Goal: Task Accomplishment & Management: Manage account settings

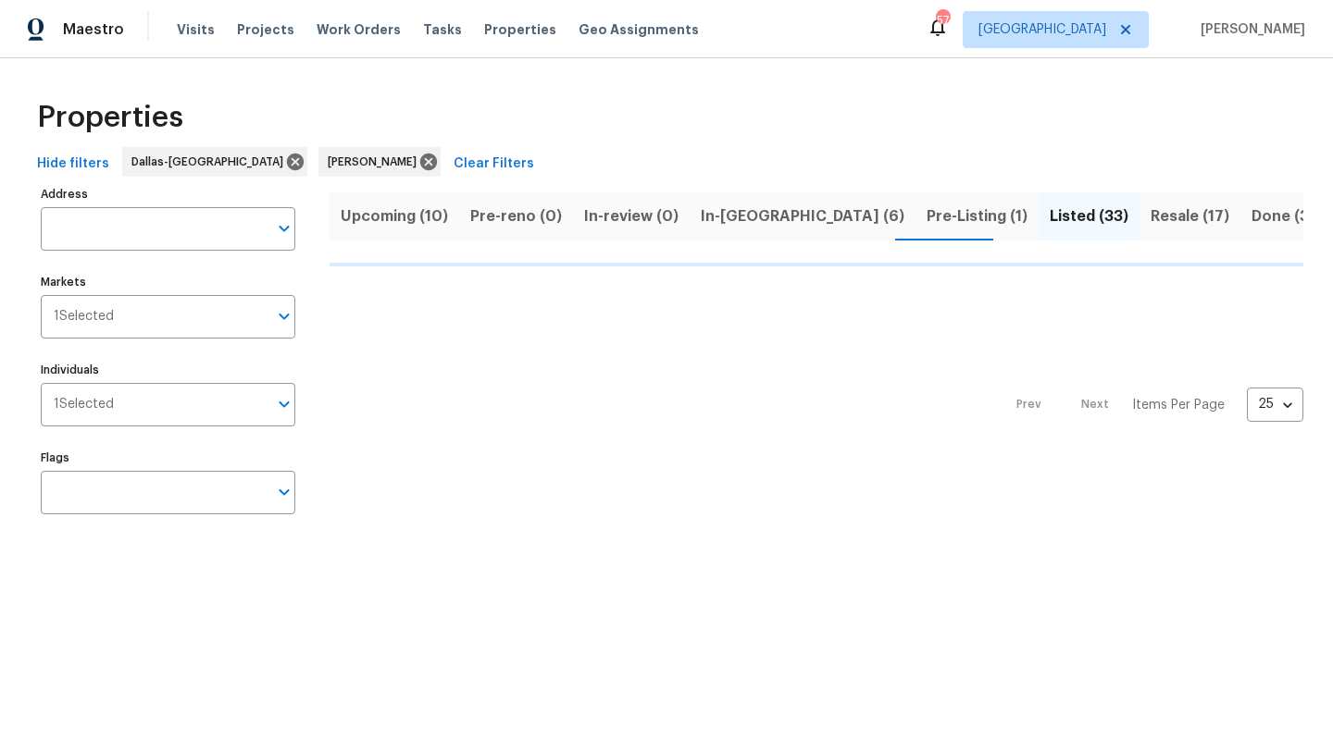
click at [926, 215] on span "Pre-Listing (1)" at bounding box center [976, 217] width 101 height 26
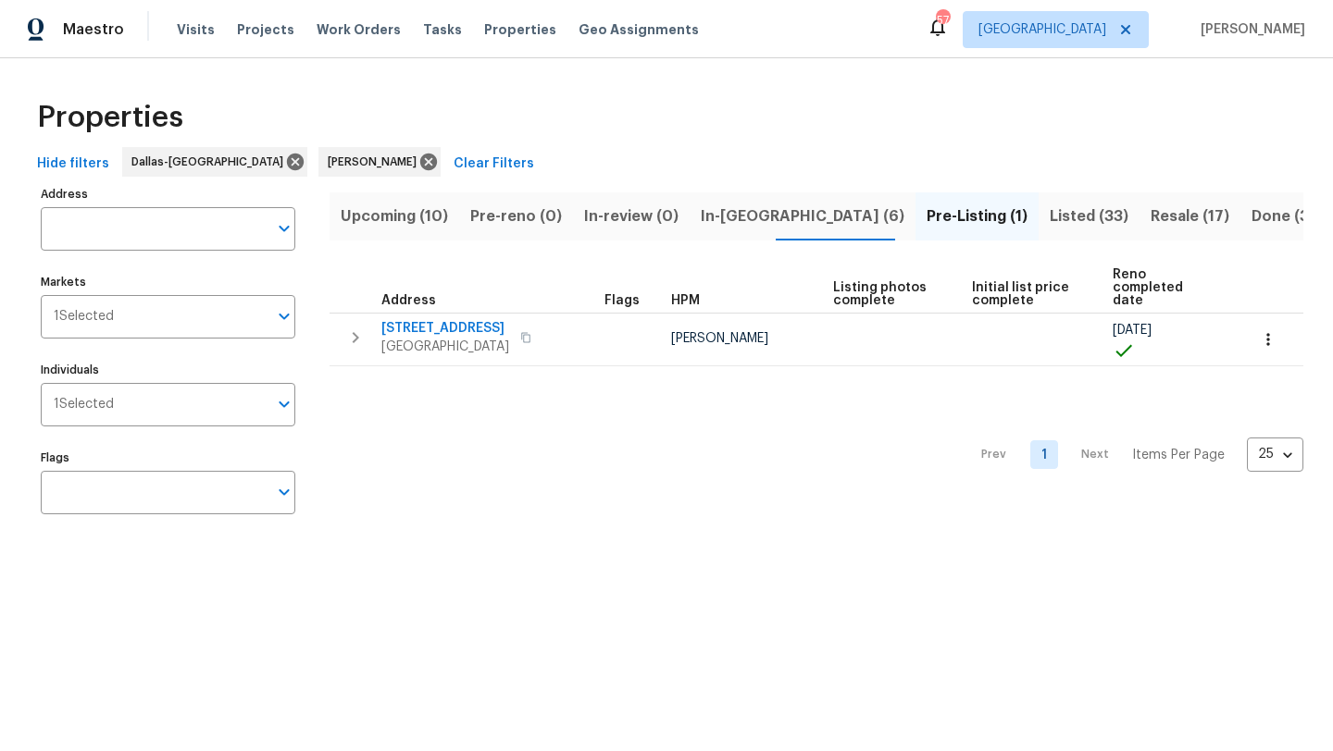
click at [721, 219] on span "In-reno (6)" at bounding box center [803, 217] width 204 height 26
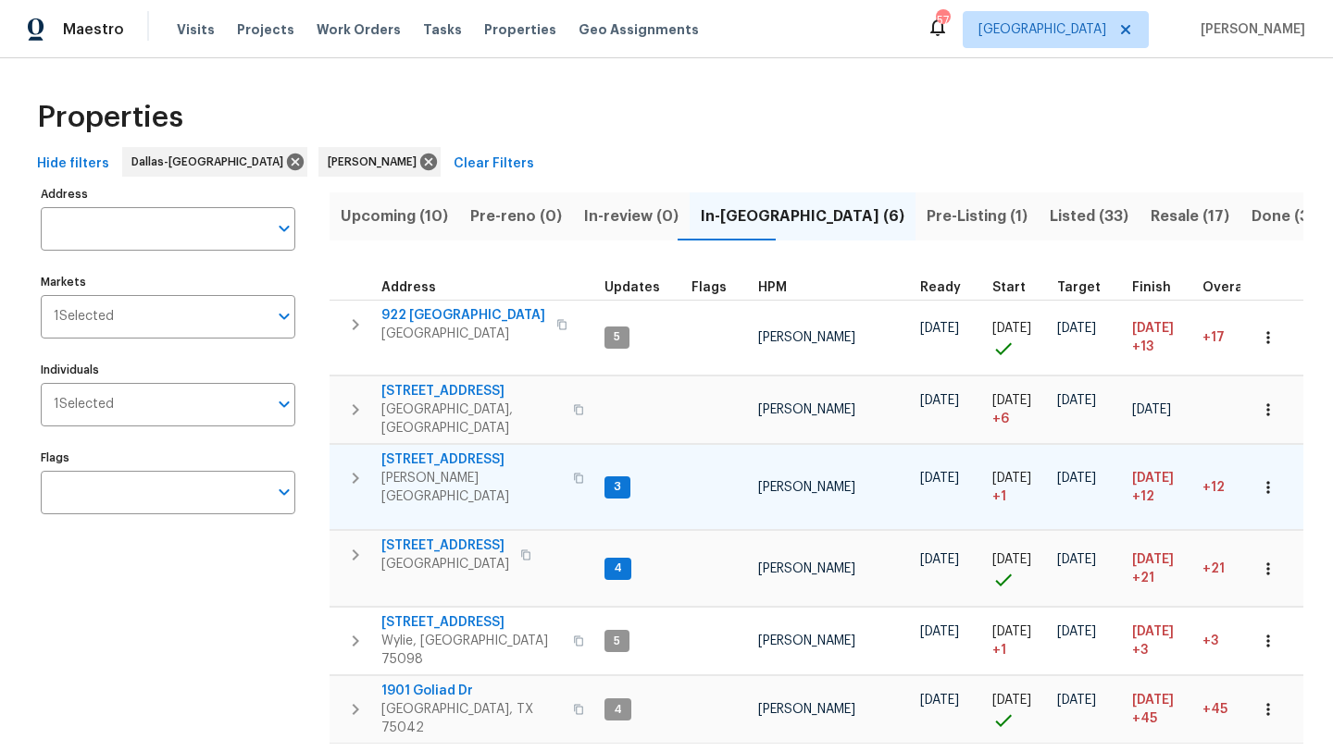
scroll to position [14, 0]
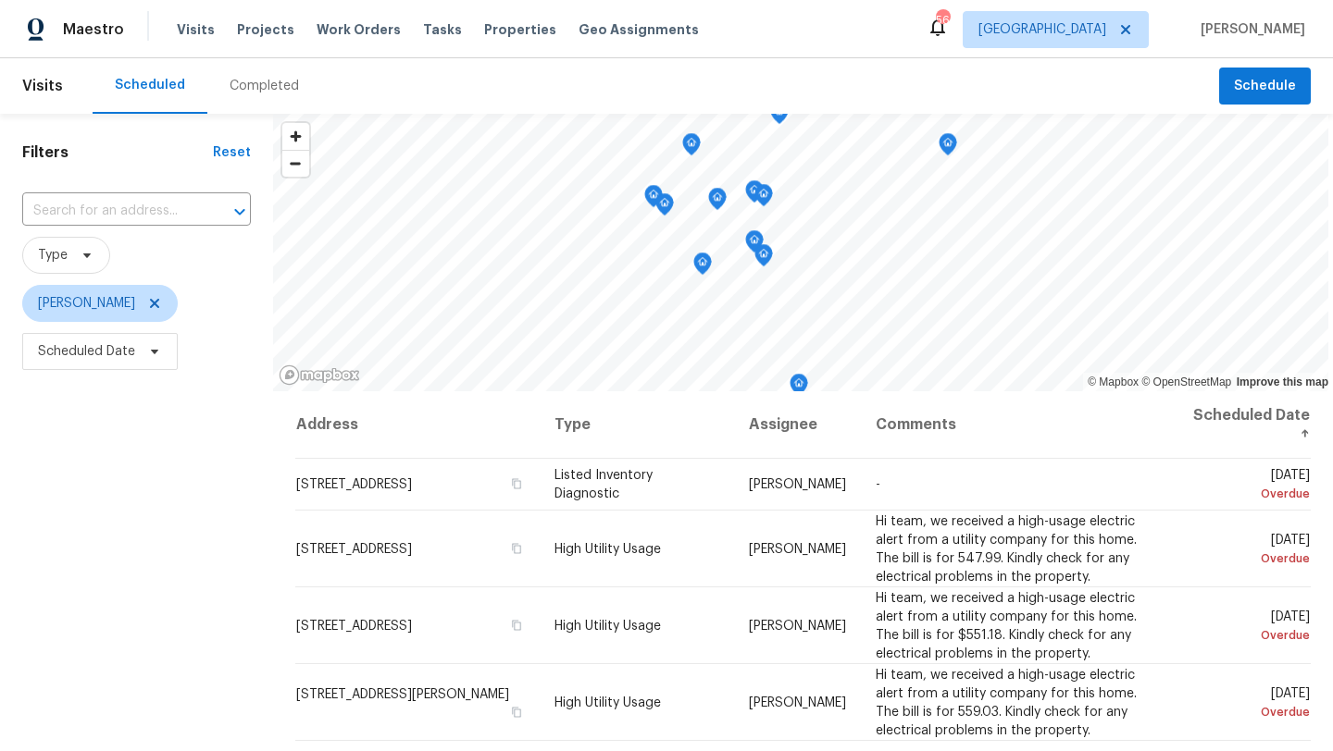
scroll to position [65, 0]
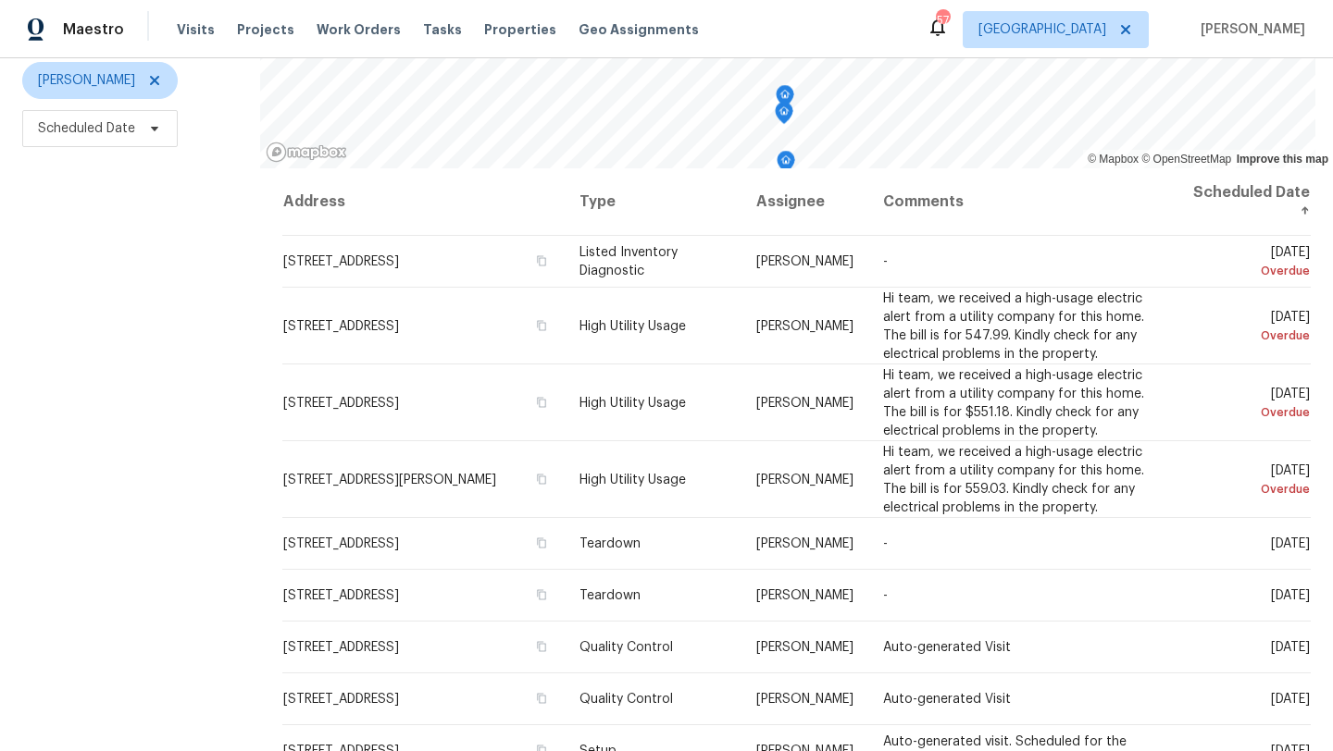
scroll to position [229, 0]
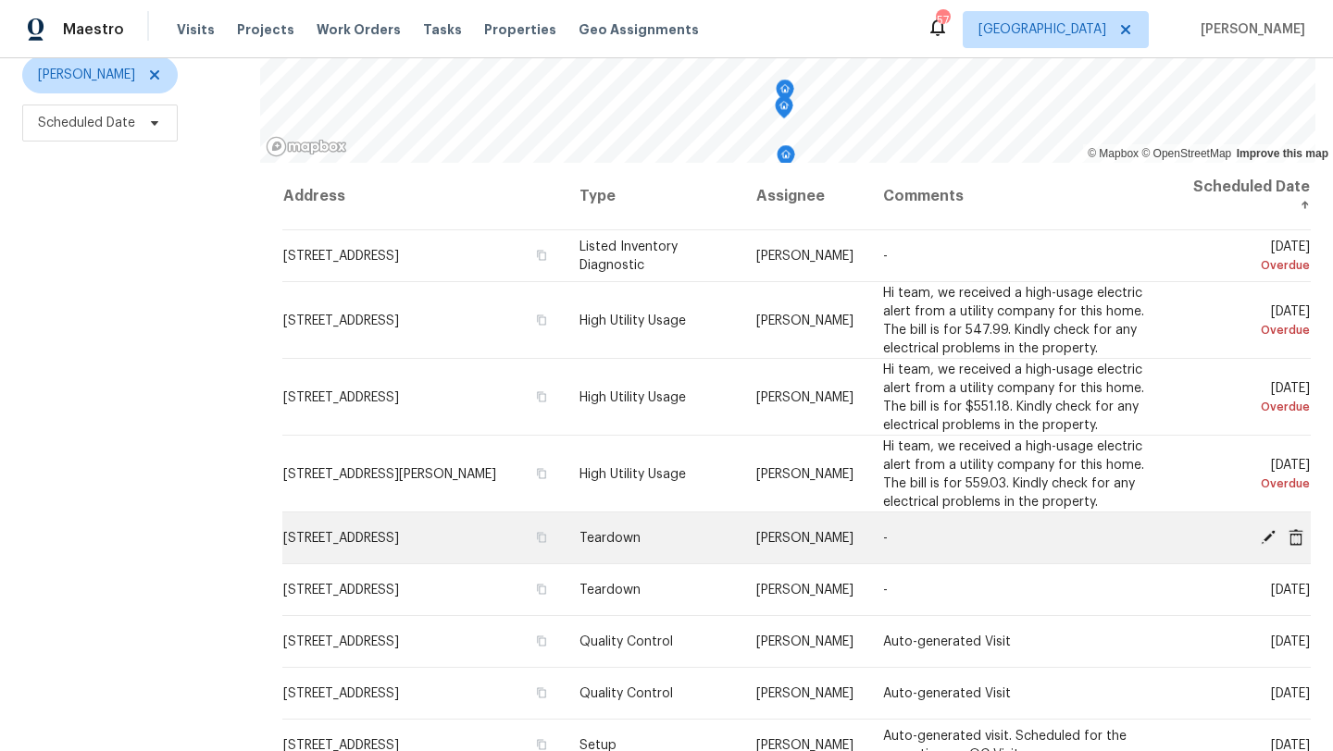
click at [1266, 529] on icon at bounding box center [1267, 536] width 15 height 15
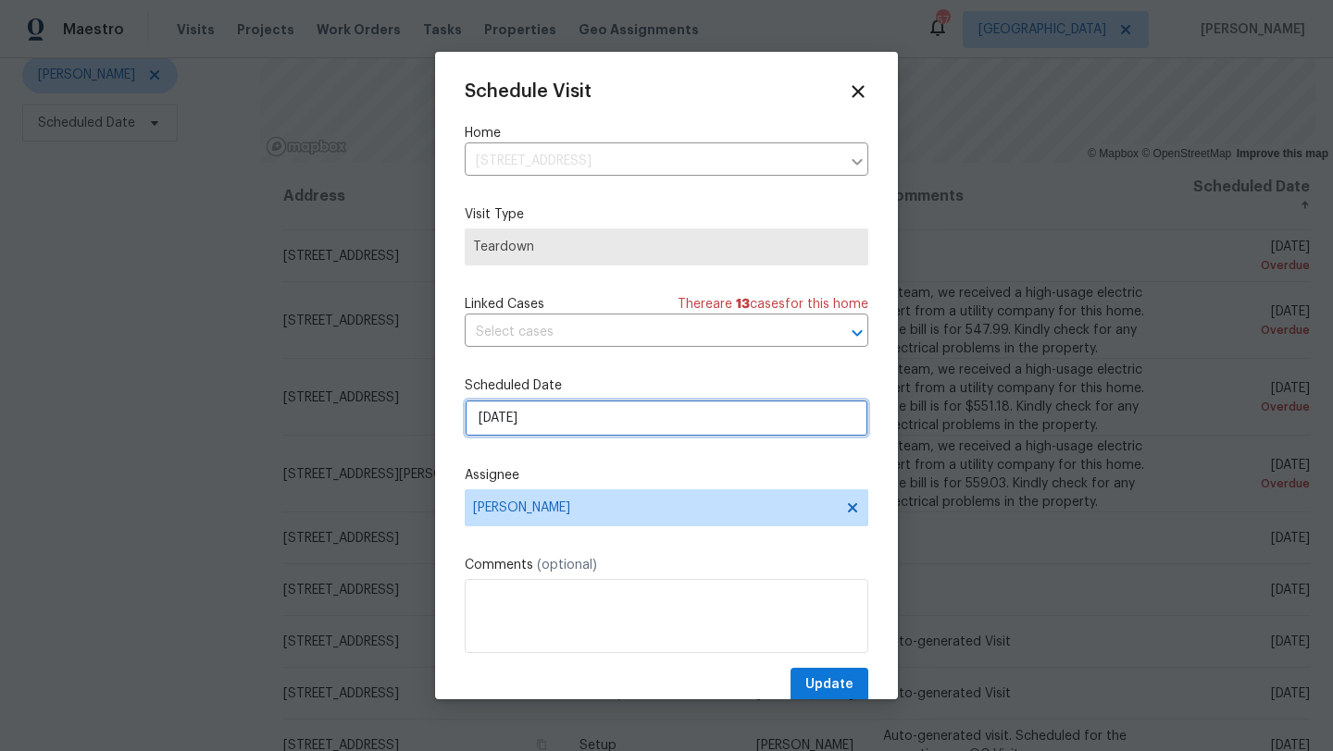
click at [587, 415] on input "9/7/2025" at bounding box center [666, 418] width 403 height 37
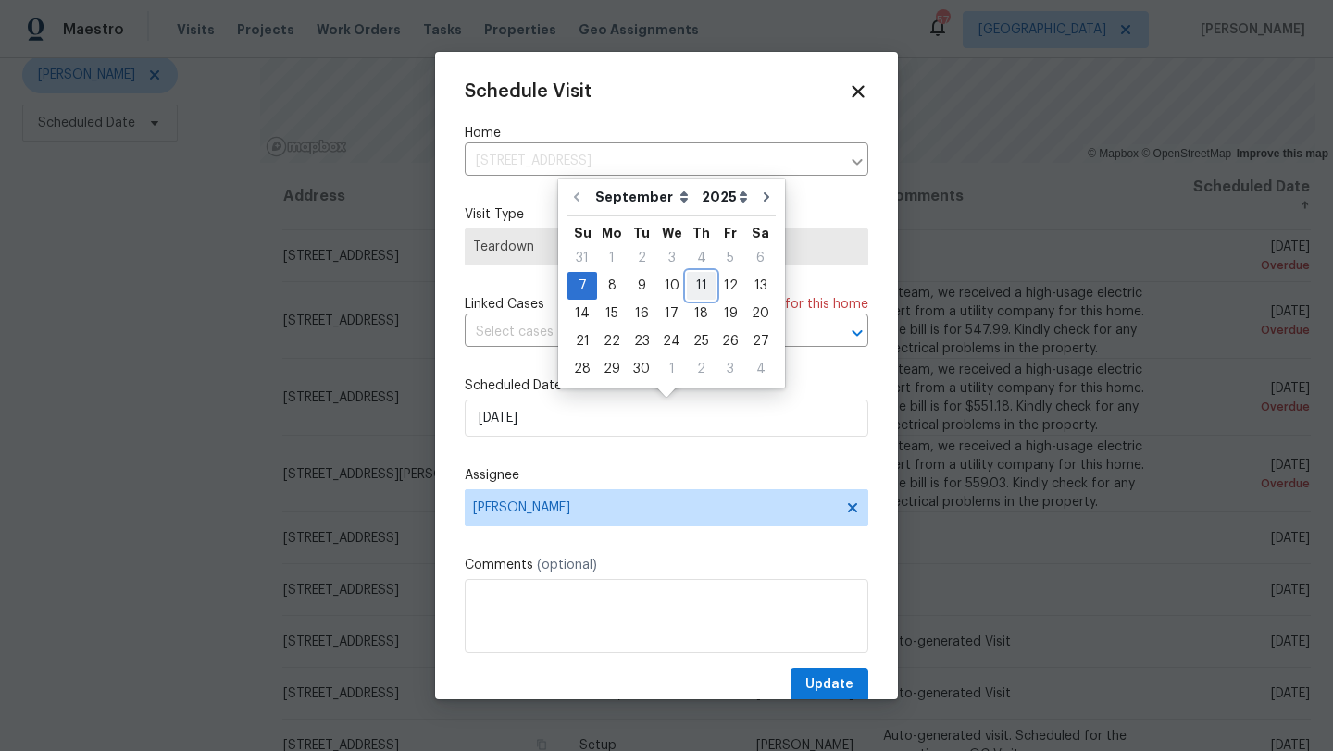
click at [693, 283] on div "11" at bounding box center [701, 286] width 29 height 26
type input "9/11/2025"
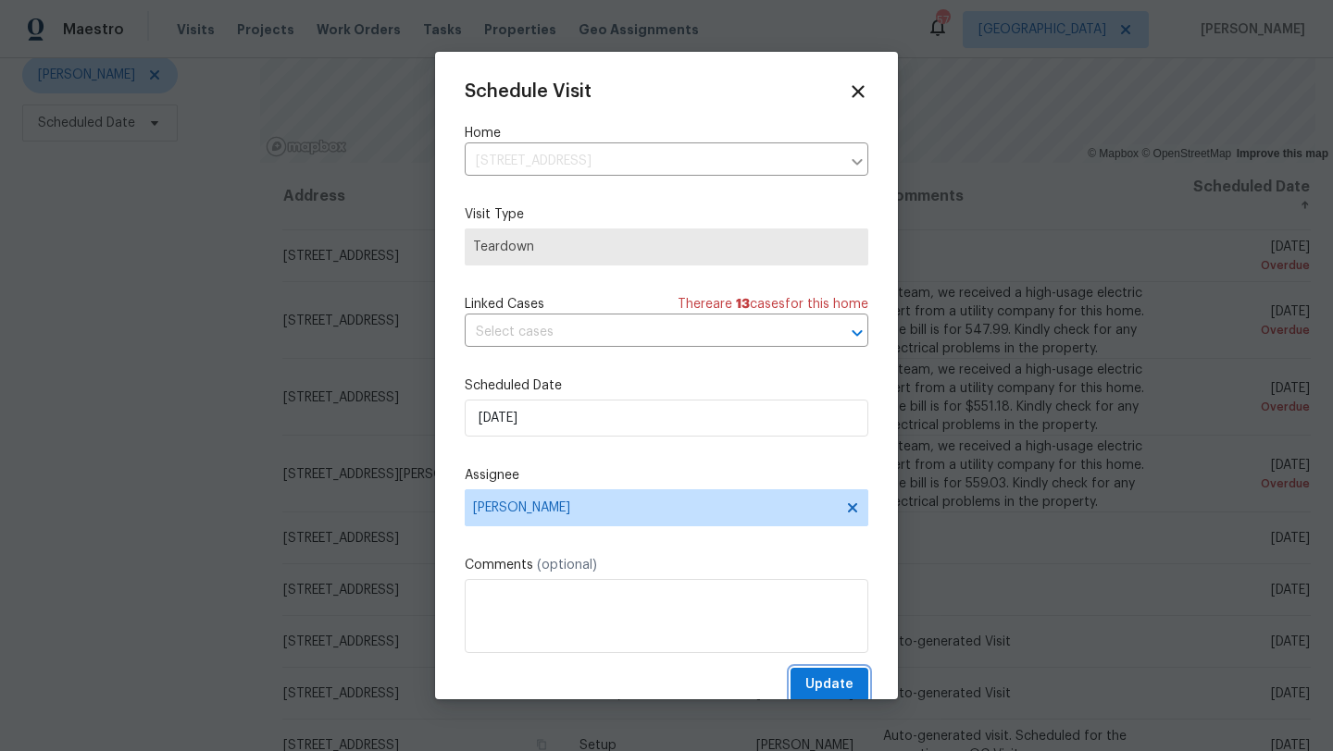
click at [814, 685] on span "Update" at bounding box center [829, 685] width 48 height 23
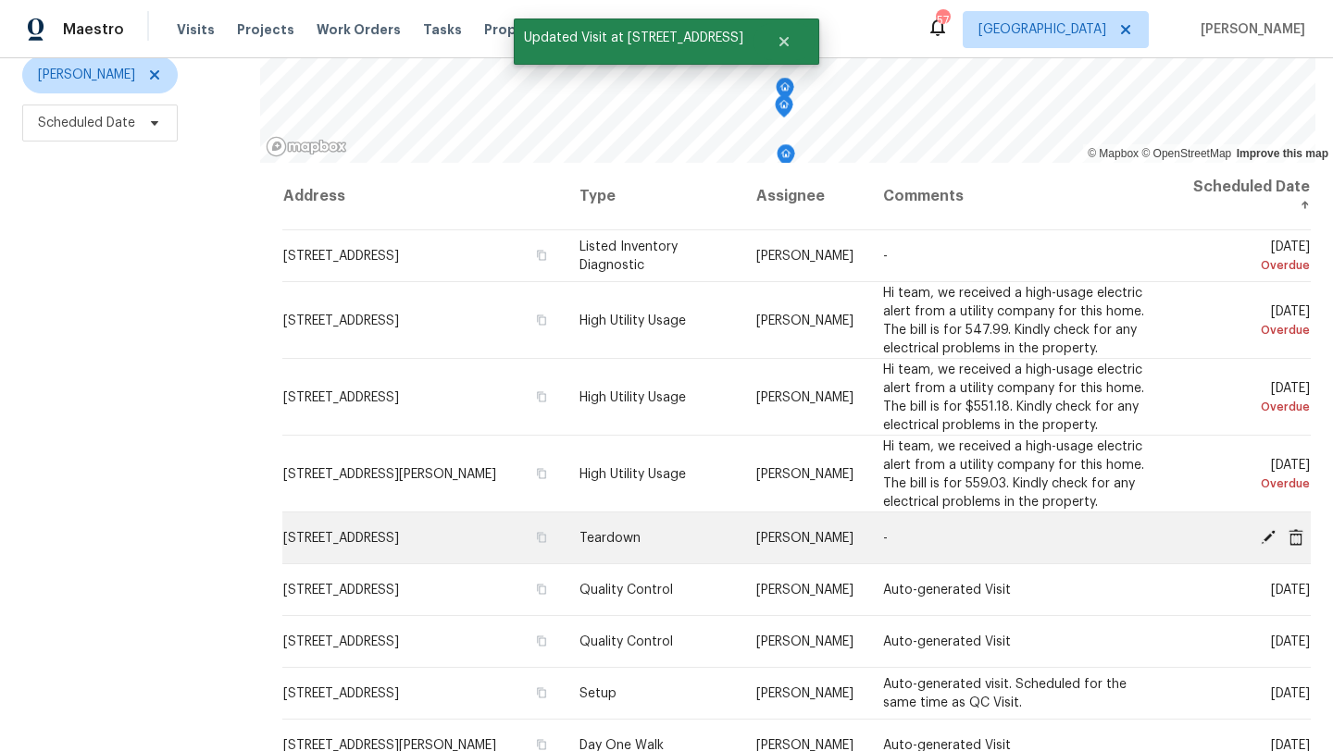
click at [1266, 529] on icon at bounding box center [1267, 536] width 15 height 15
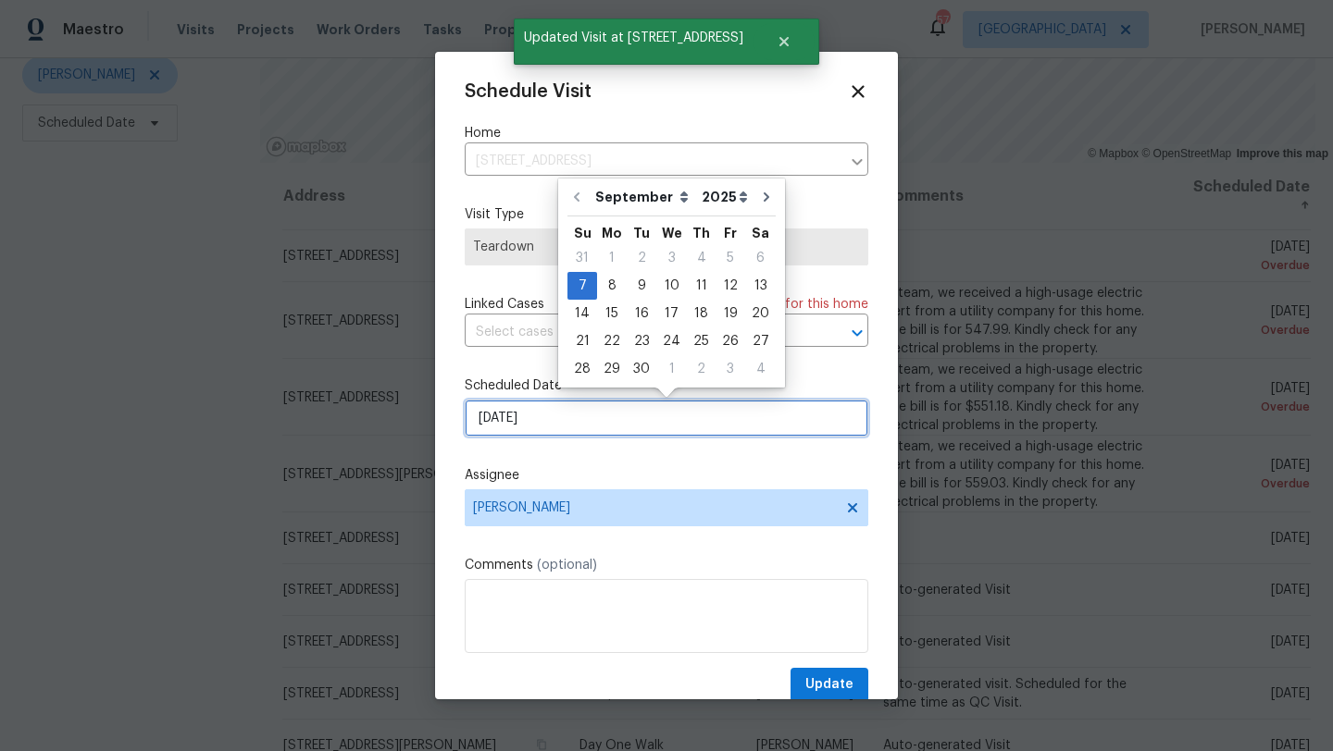
click at [613, 417] on input "9/7/2025" at bounding box center [666, 418] width 403 height 37
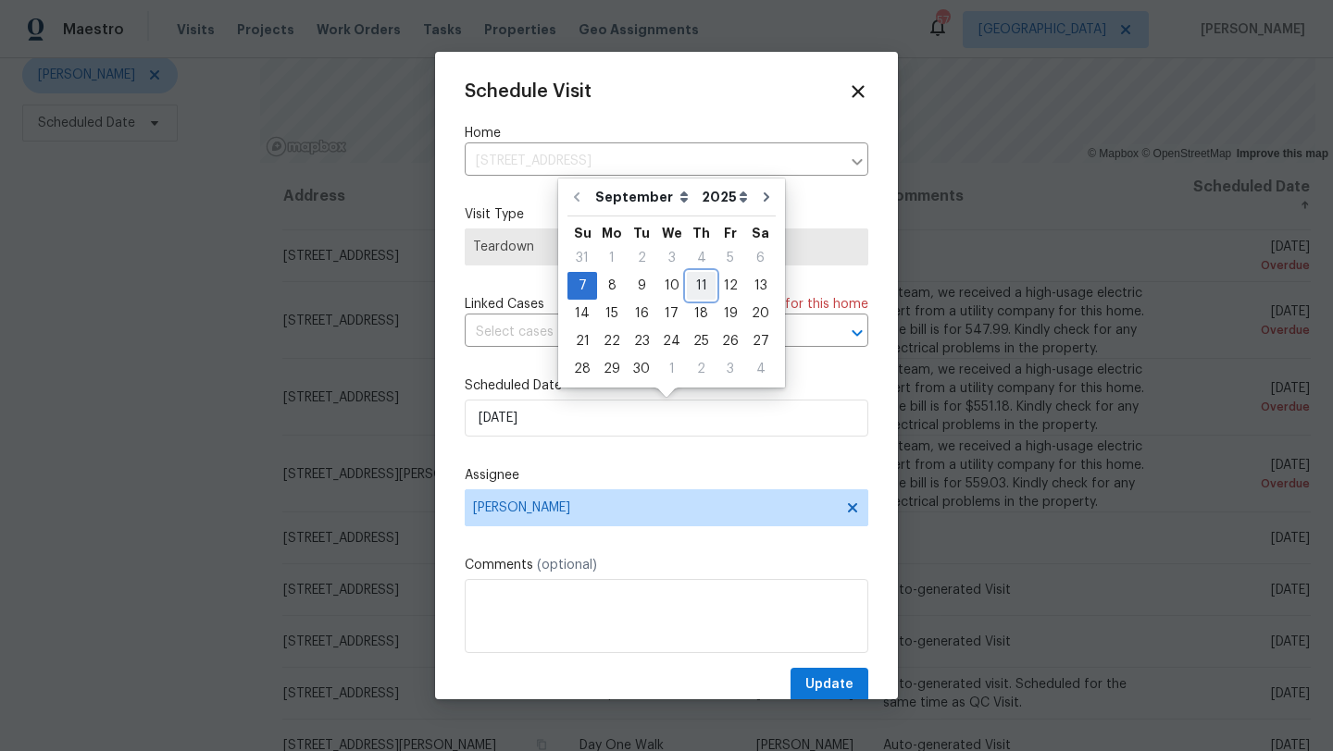
click at [698, 287] on div "11" at bounding box center [701, 286] width 29 height 26
type input "9/11/2025"
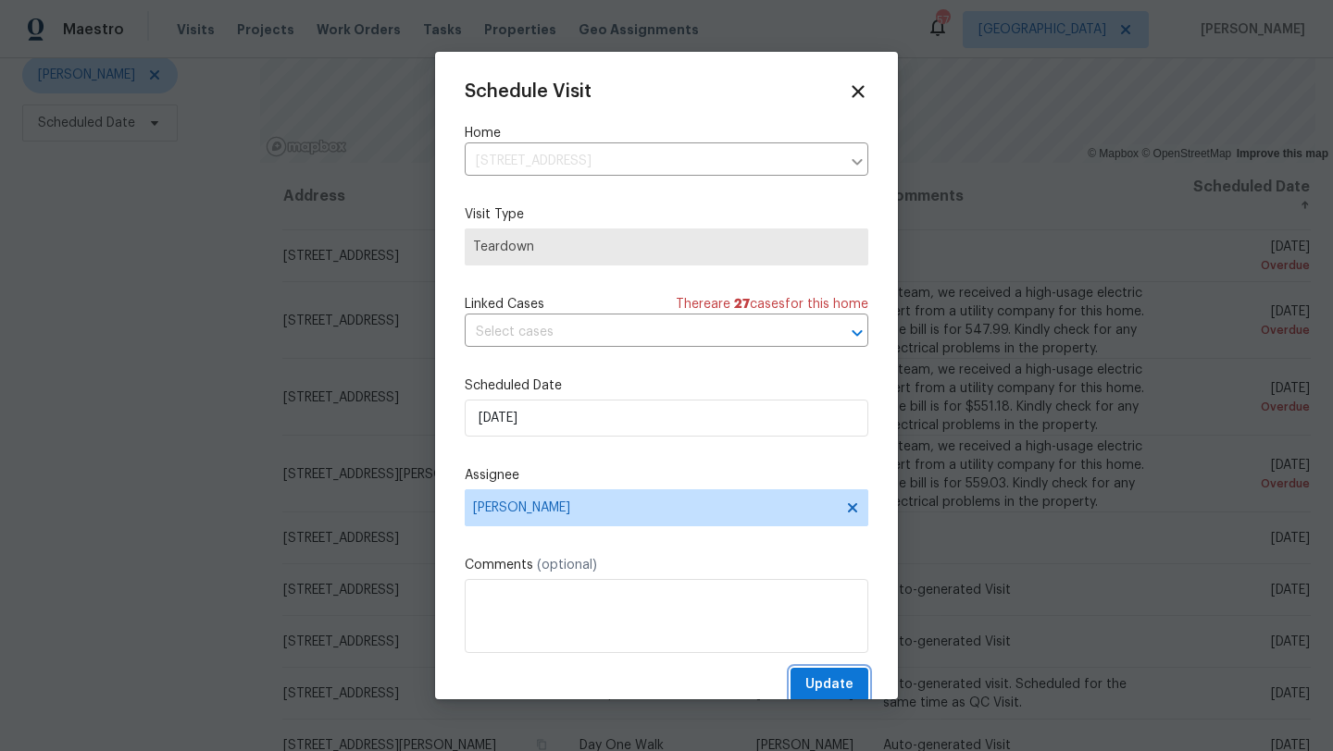
click at [829, 690] on span "Update" at bounding box center [829, 685] width 48 height 23
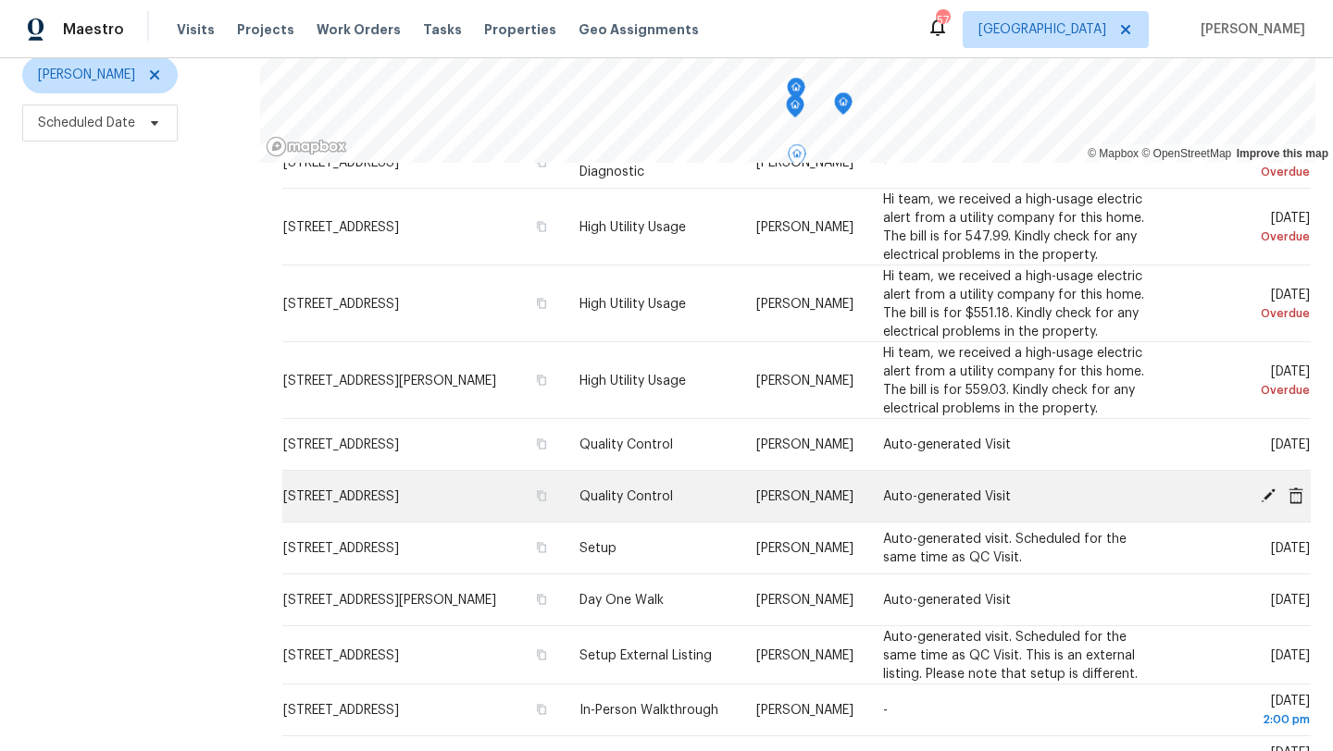
scroll to position [99, 0]
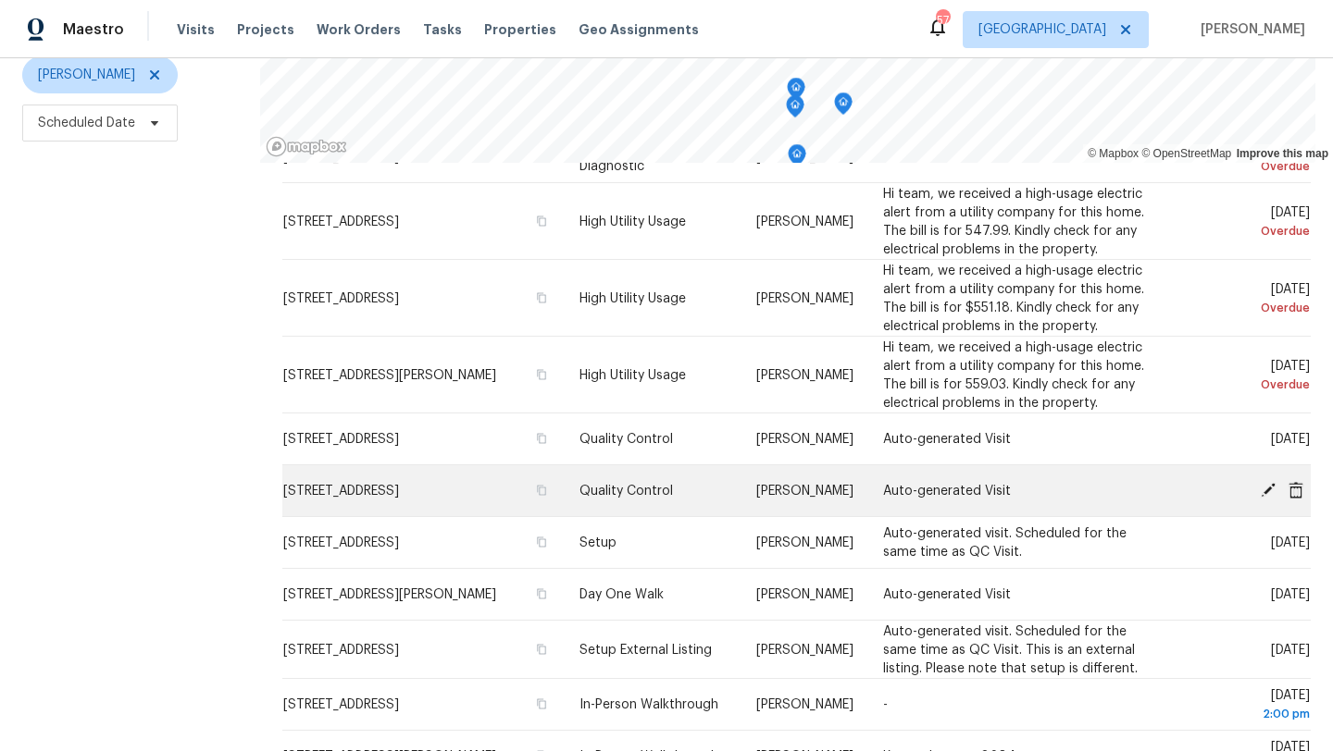
click at [399, 485] on span "2911 Jamestown Dr, Wylie, TX 75098" at bounding box center [341, 491] width 116 height 13
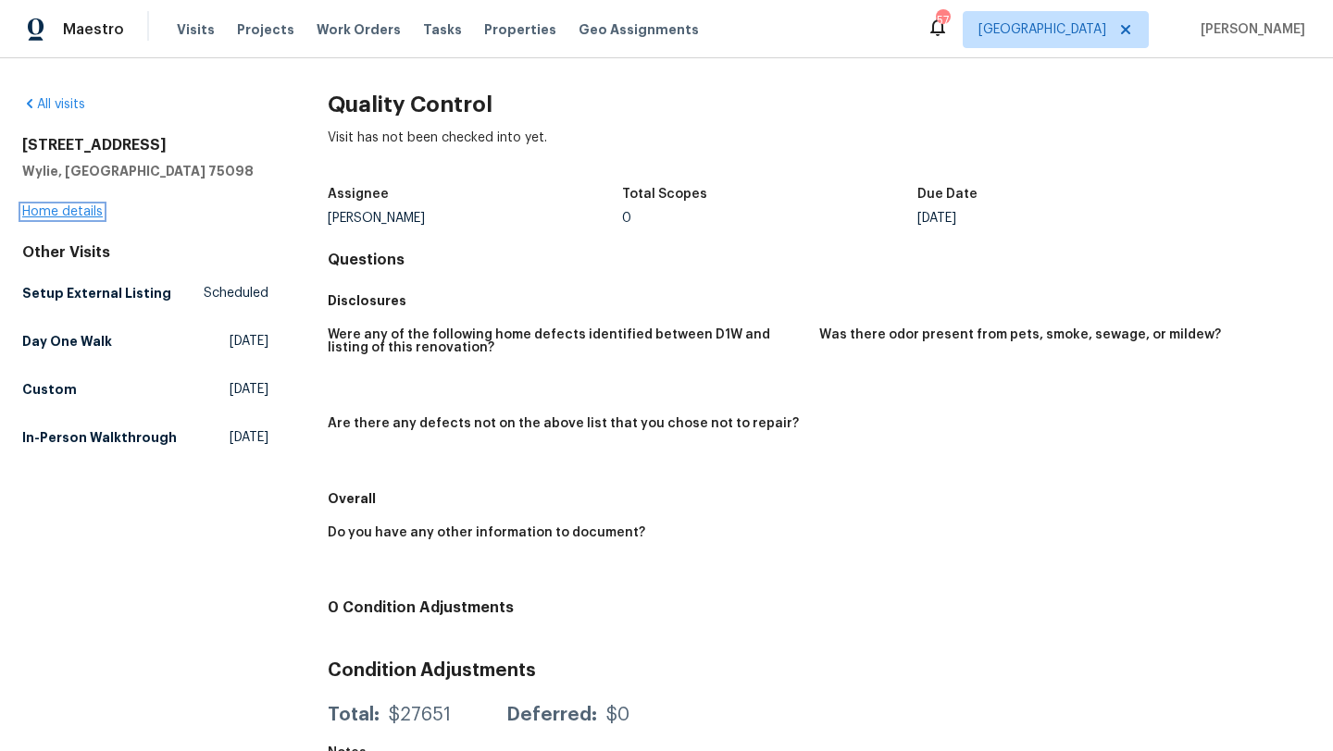
click at [76, 217] on link "Home details" at bounding box center [62, 211] width 81 height 13
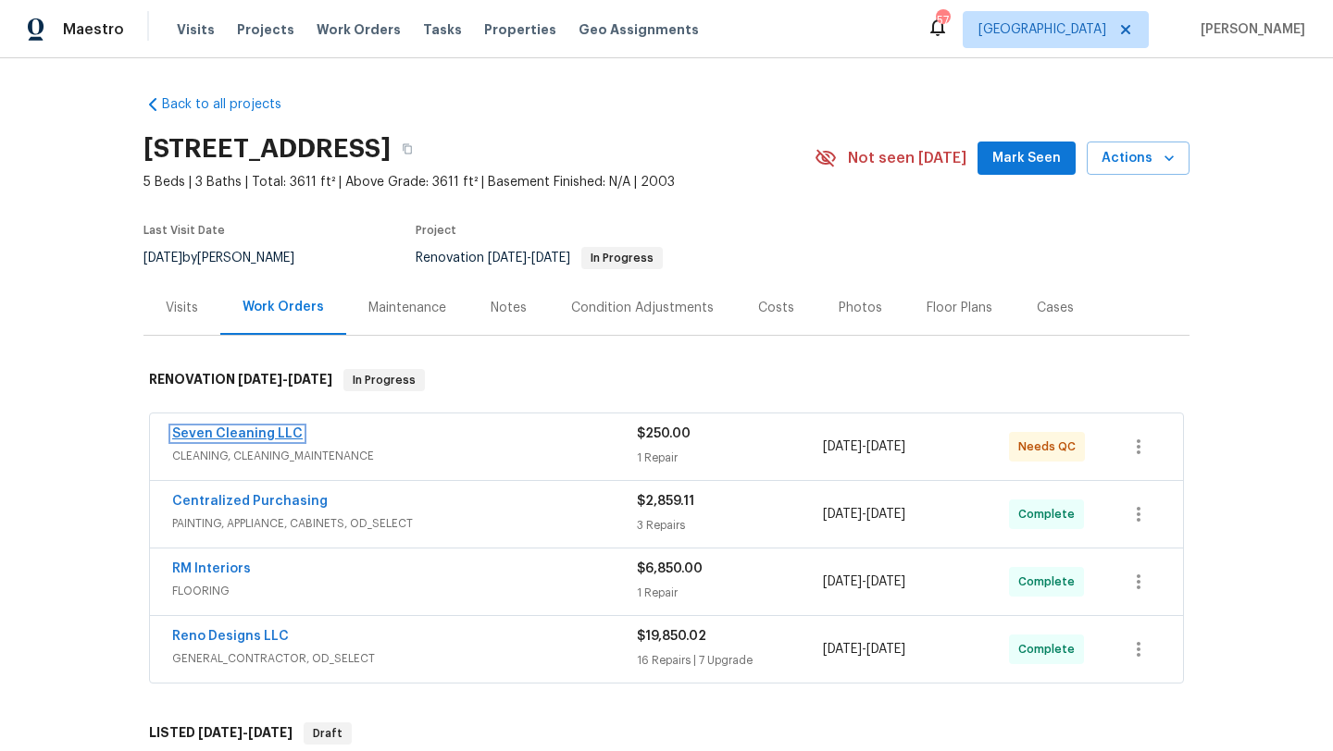
click at [288, 433] on link "Seven Cleaning LLC" at bounding box center [237, 434] width 130 height 13
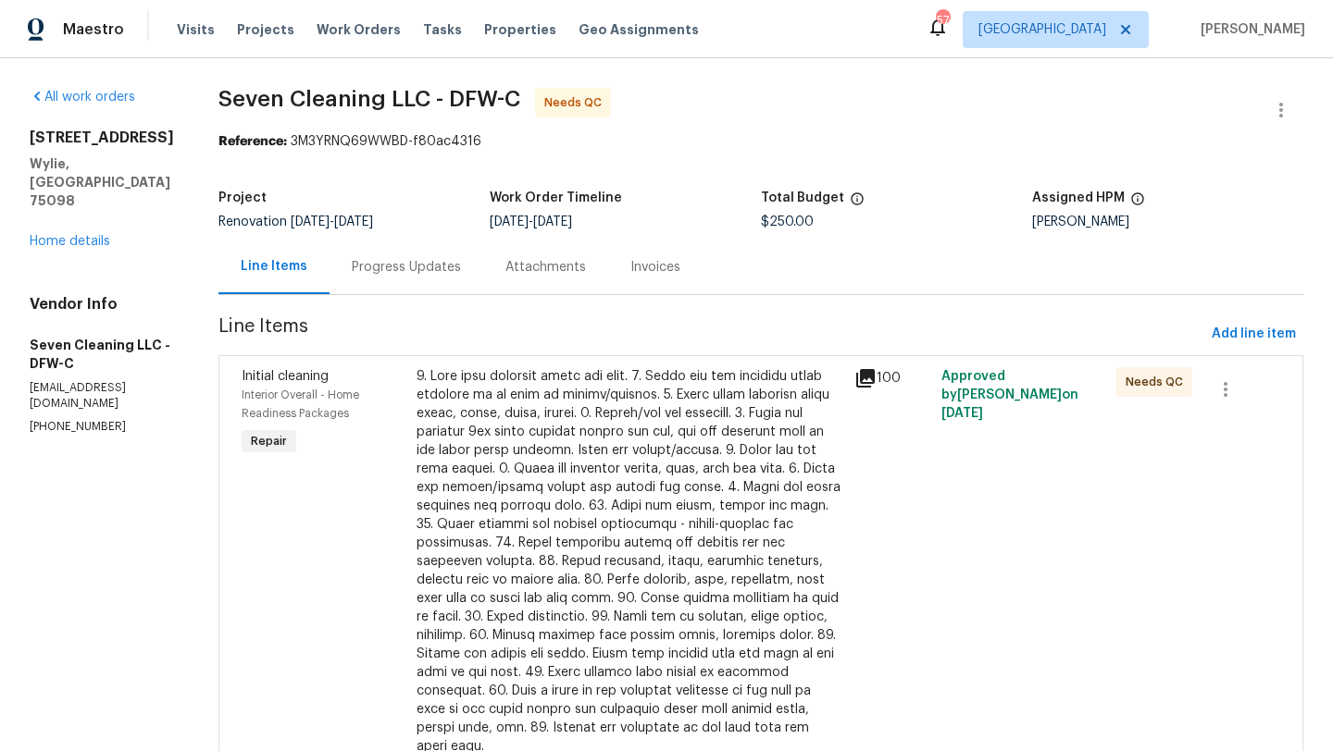
click at [446, 268] on div "Progress Updates" at bounding box center [406, 267] width 109 height 19
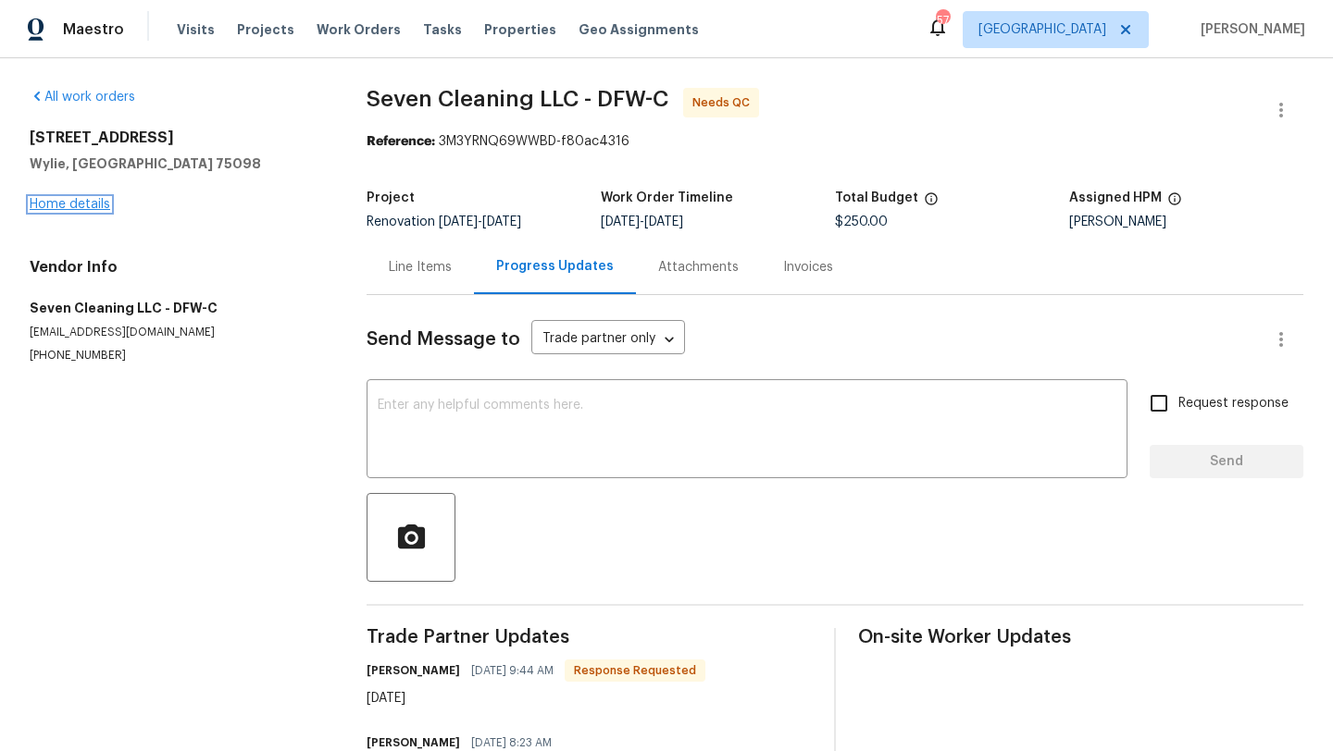
click at [91, 198] on link "Home details" at bounding box center [70, 204] width 81 height 13
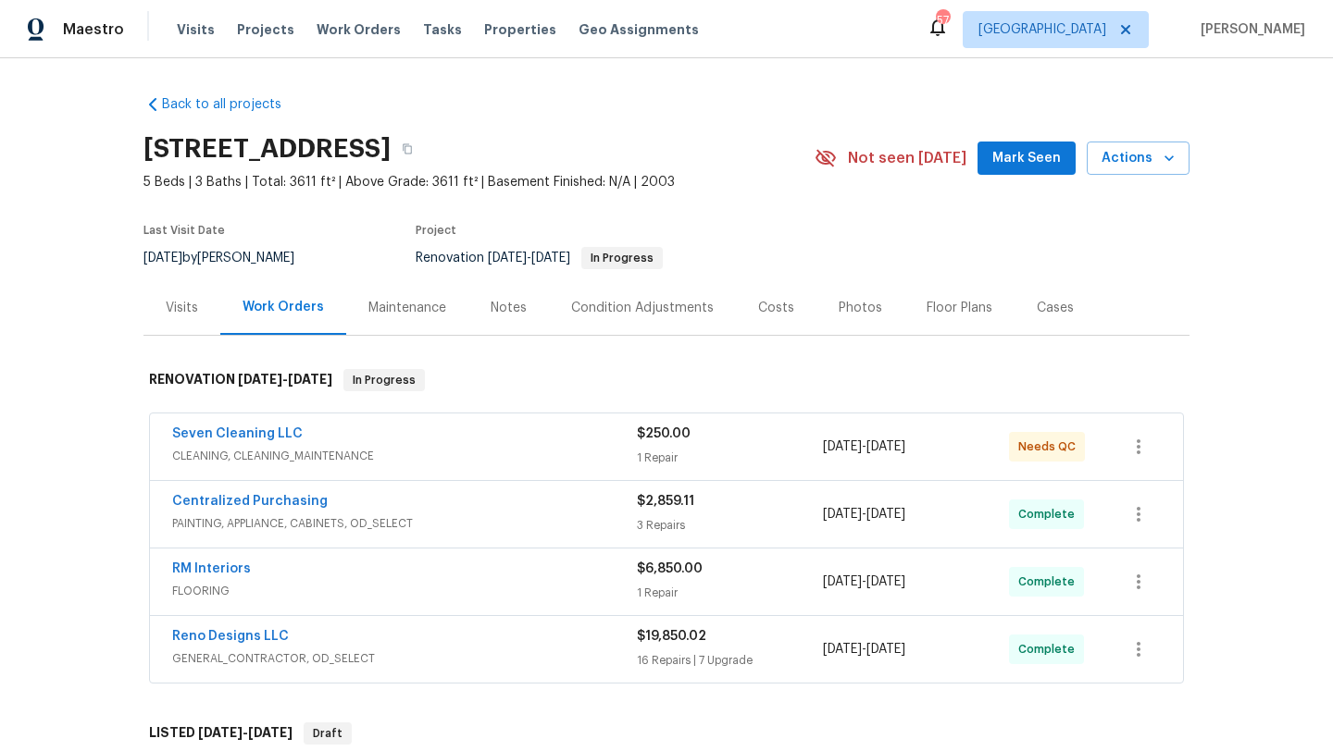
click at [378, 440] on div "Seven Cleaning LLC" at bounding box center [404, 436] width 465 height 22
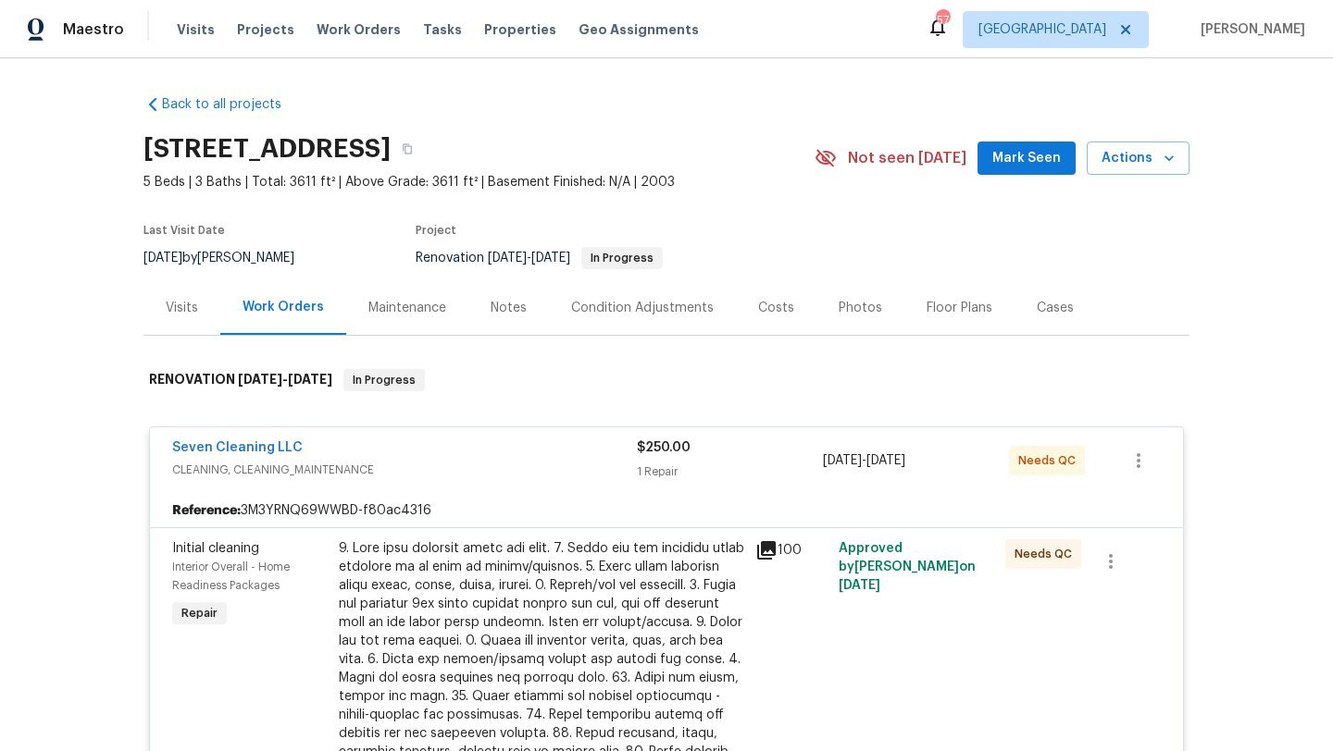
click at [544, 602] on div at bounding box center [541, 734] width 405 height 389
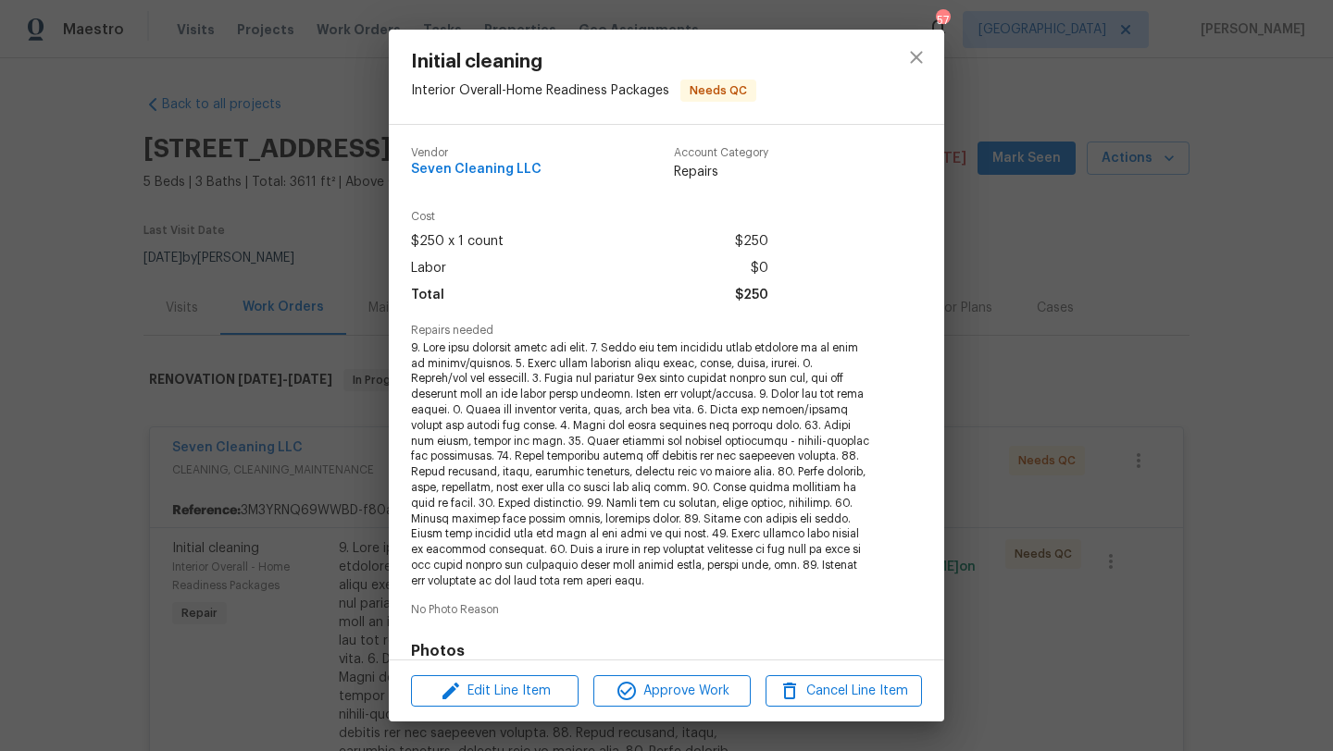
scroll to position [271, 0]
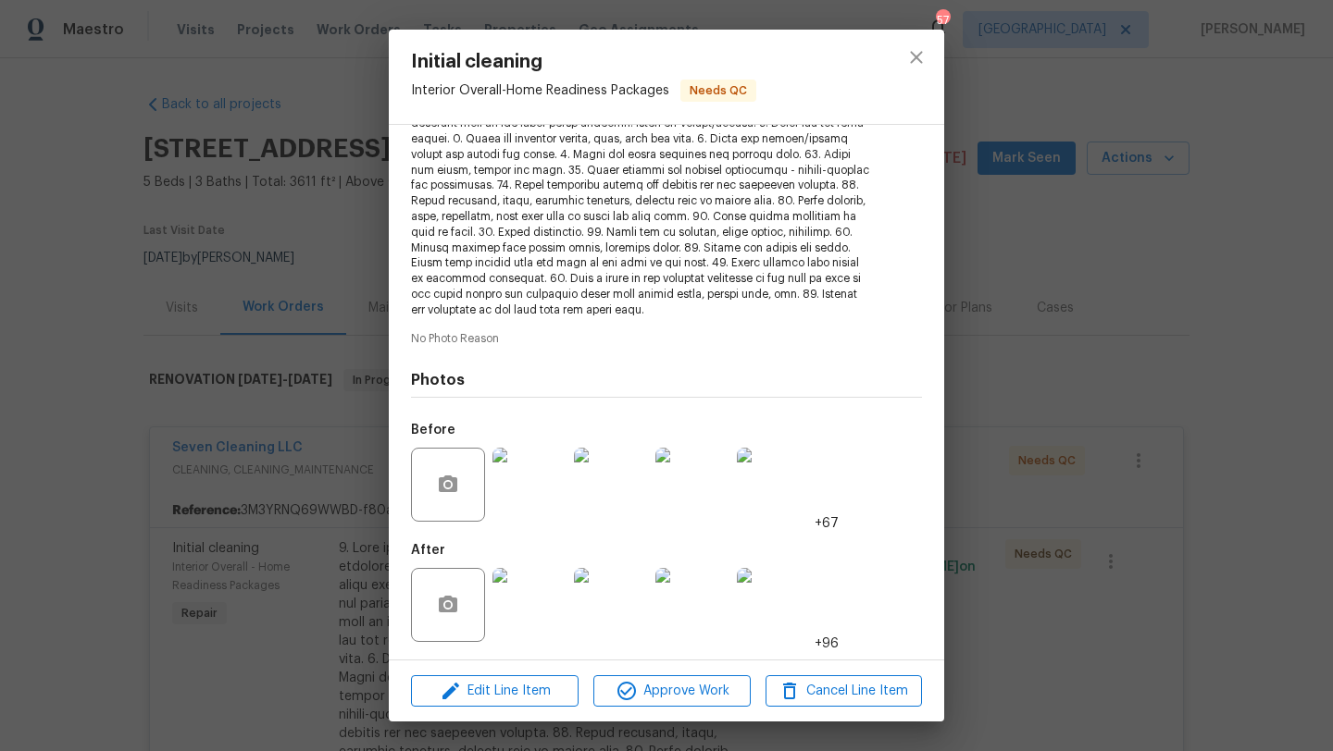
click at [527, 600] on img at bounding box center [529, 605] width 74 height 74
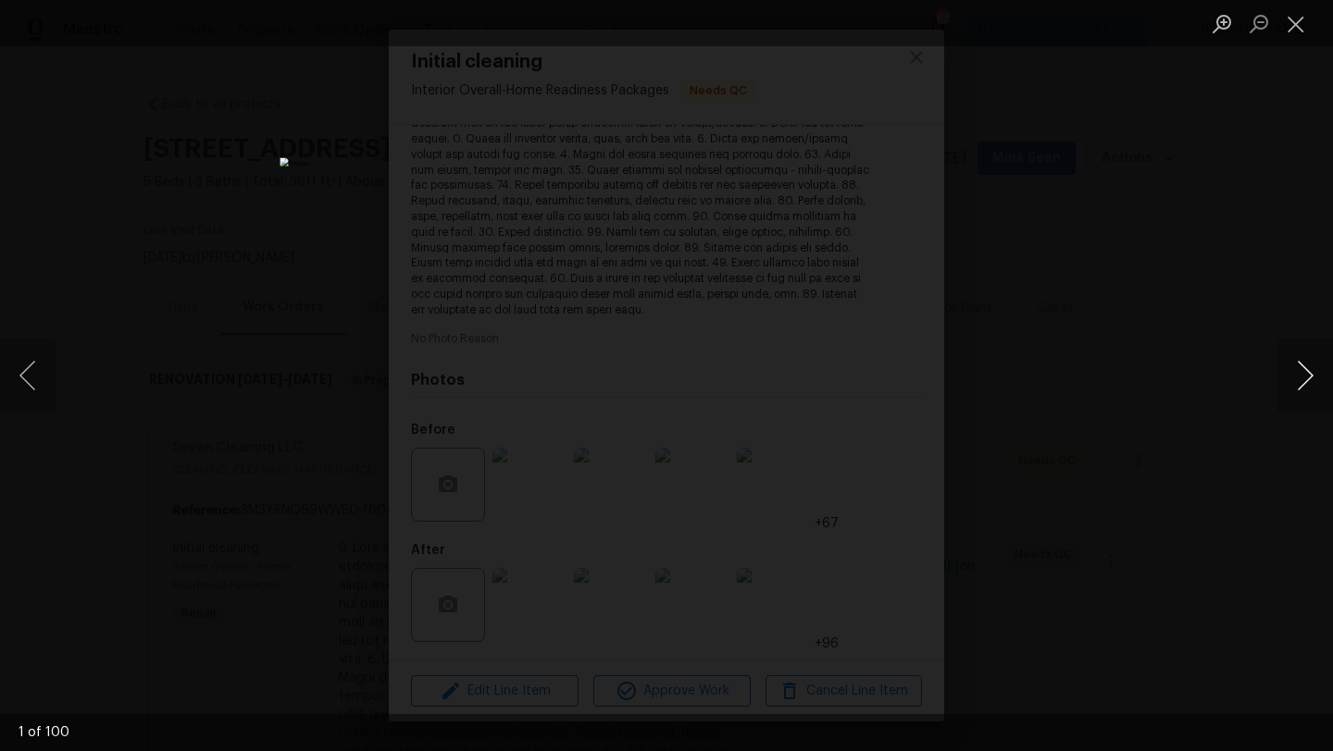
click at [1304, 374] on button "Next image" at bounding box center [1305, 376] width 56 height 74
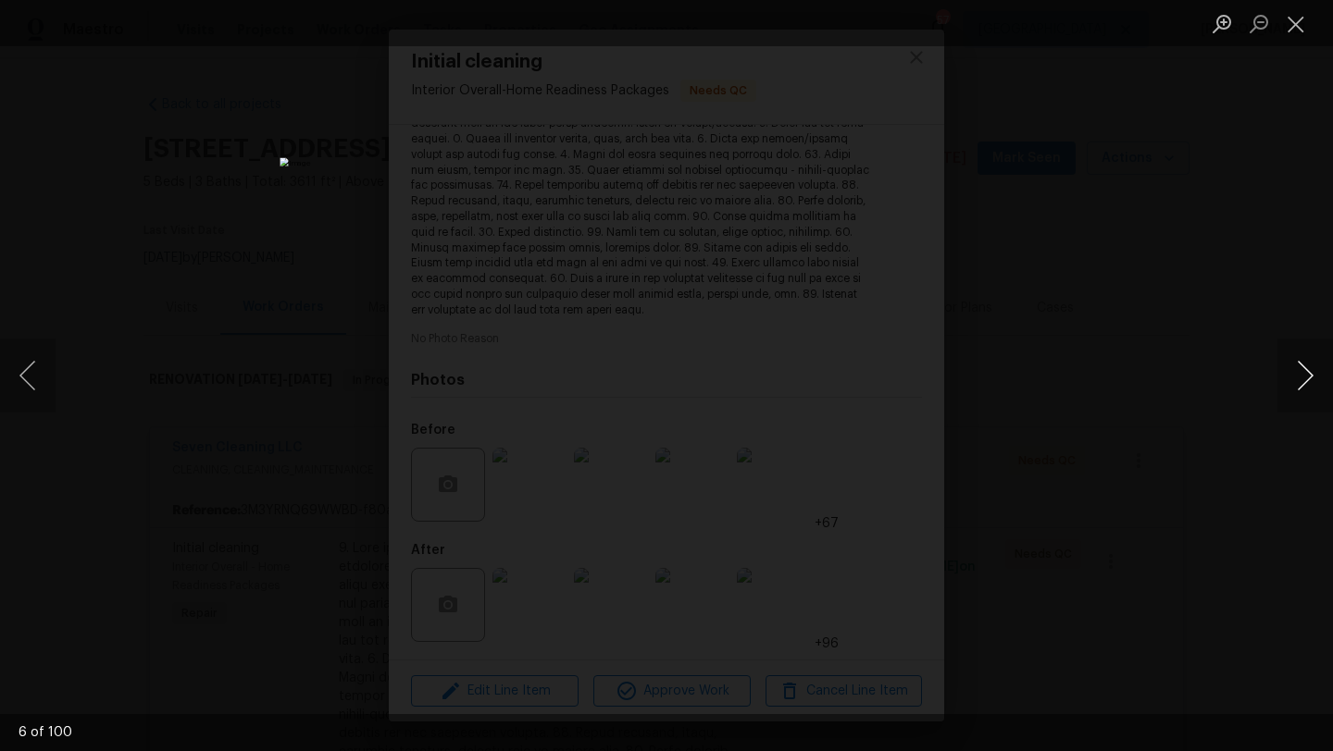
click at [1304, 374] on button "Next image" at bounding box center [1305, 376] width 56 height 74
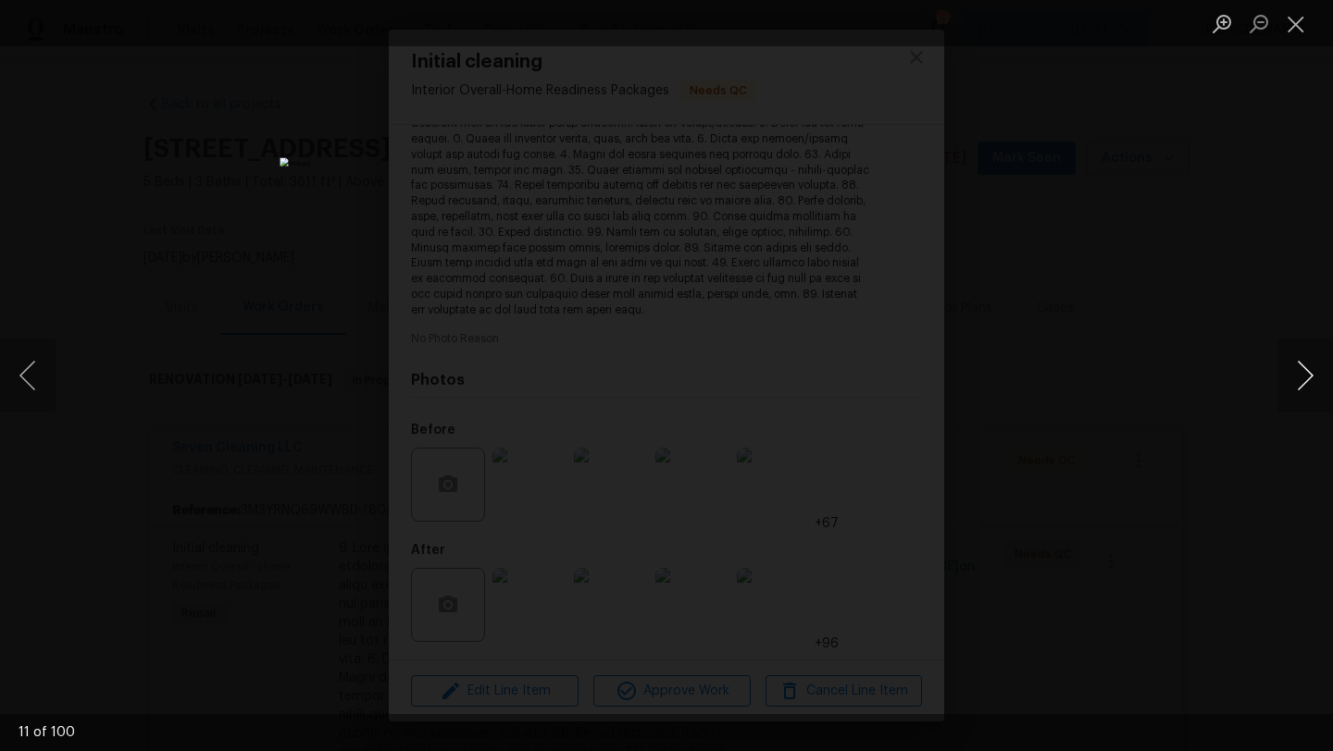
click at [1304, 374] on button "Next image" at bounding box center [1305, 376] width 56 height 74
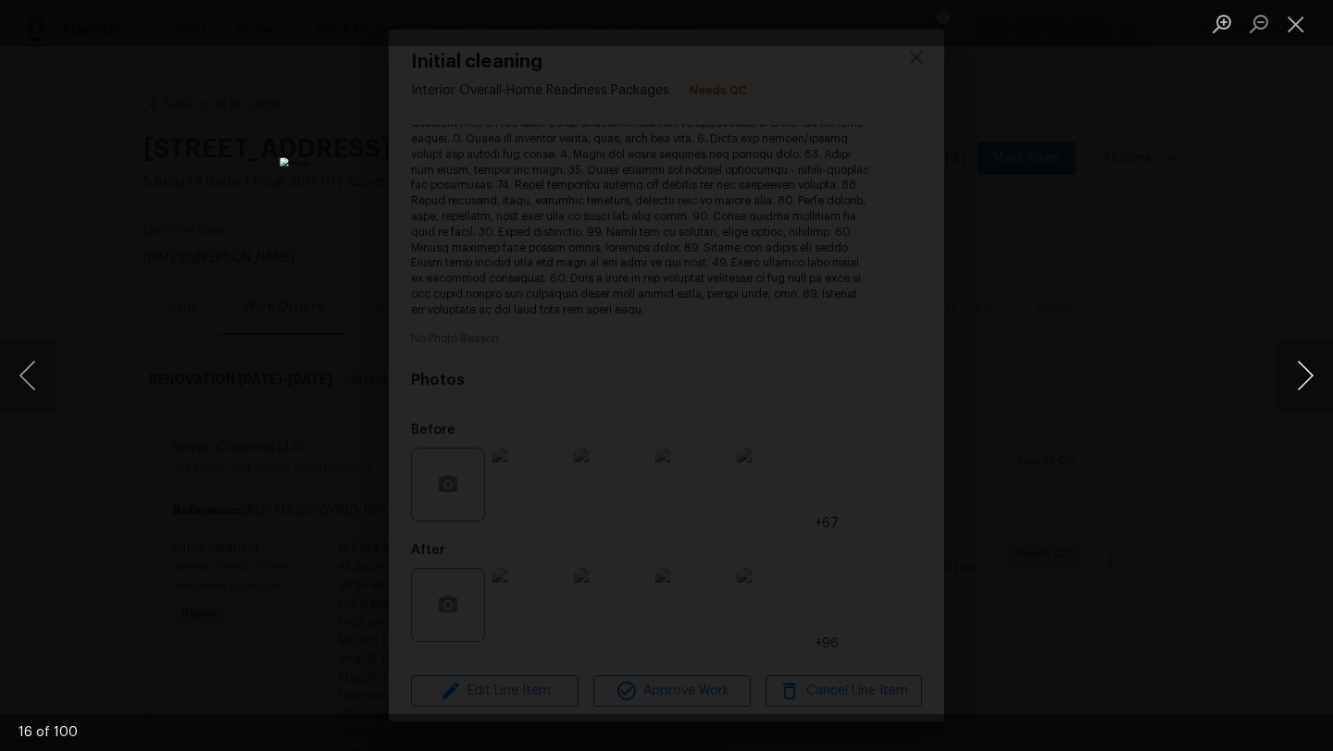
click at [1304, 374] on button "Next image" at bounding box center [1305, 376] width 56 height 74
click at [1311, 366] on button "Next image" at bounding box center [1305, 376] width 56 height 74
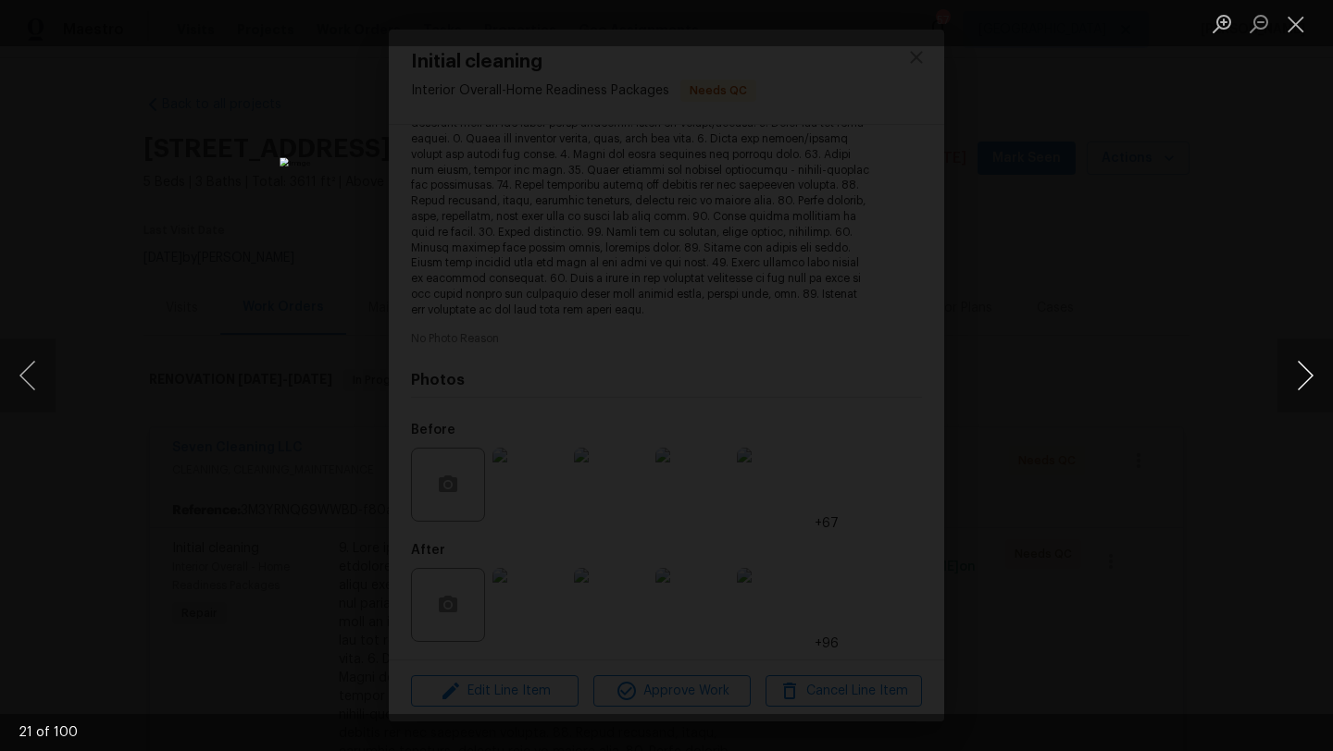
click at [1311, 366] on button "Next image" at bounding box center [1305, 376] width 56 height 74
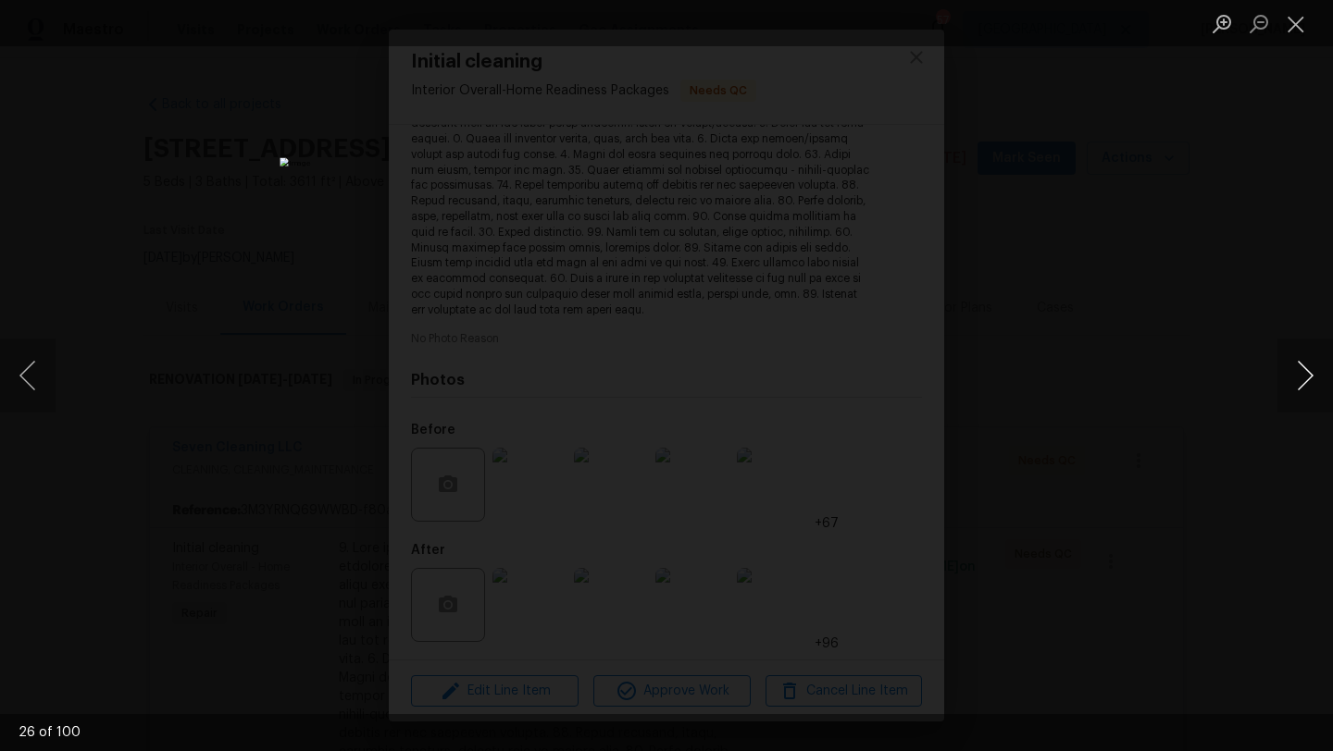
click at [1311, 366] on button "Next image" at bounding box center [1305, 376] width 56 height 74
click at [1300, 376] on button "Next image" at bounding box center [1305, 376] width 56 height 74
click at [1300, 374] on button "Next image" at bounding box center [1305, 376] width 56 height 74
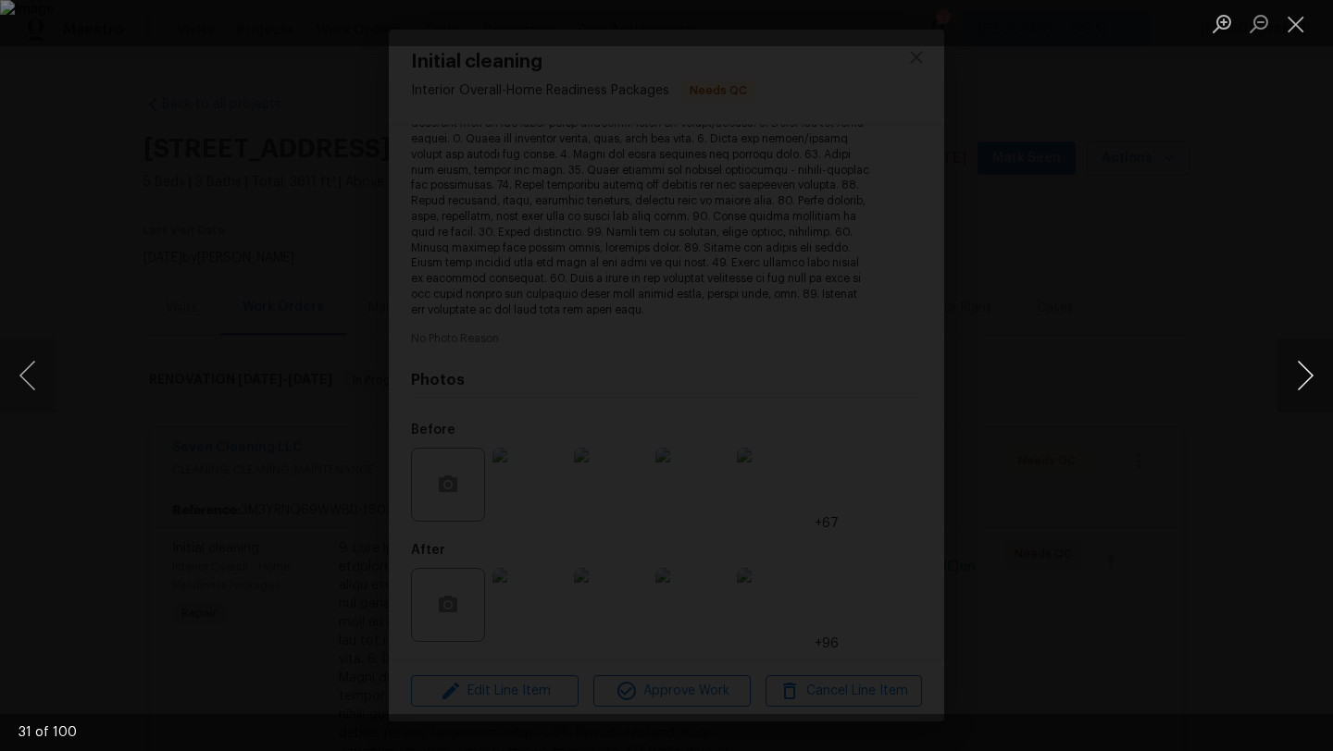
click at [1300, 374] on button "Next image" at bounding box center [1305, 376] width 56 height 74
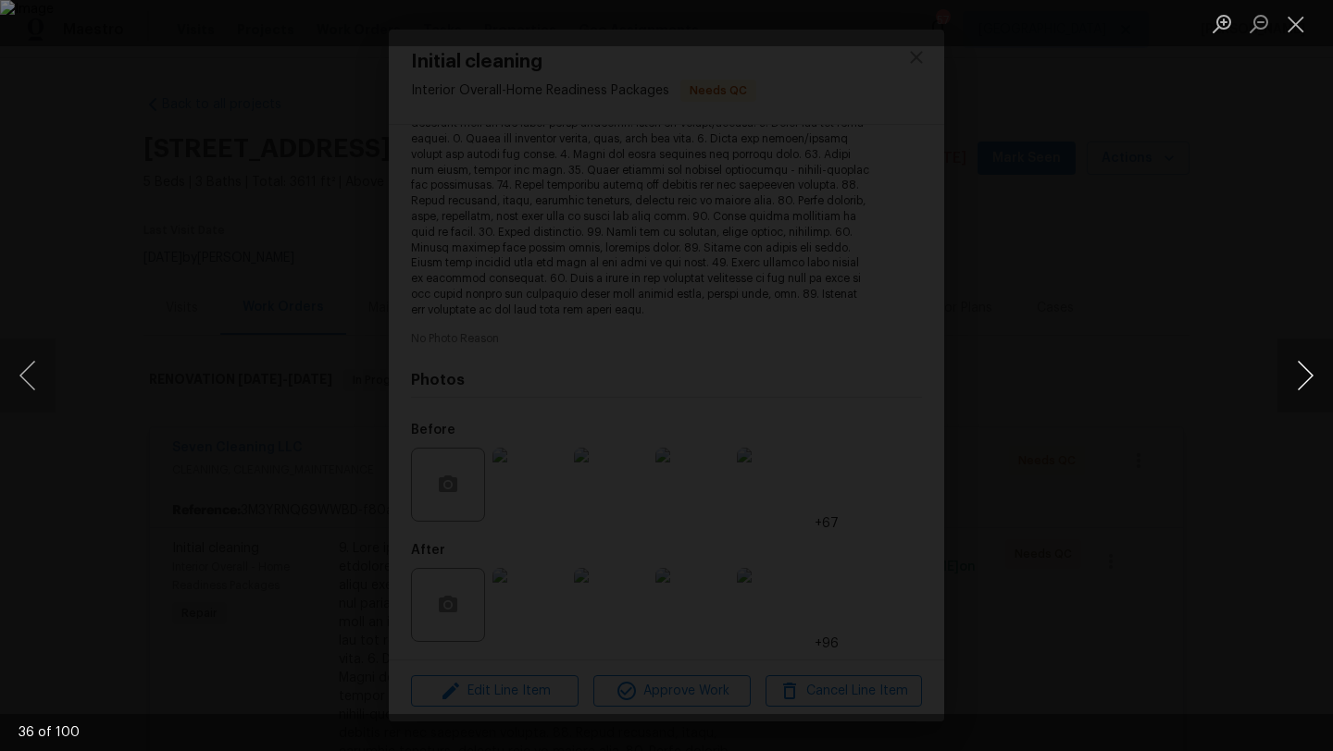
click at [1300, 374] on button "Next image" at bounding box center [1305, 376] width 56 height 74
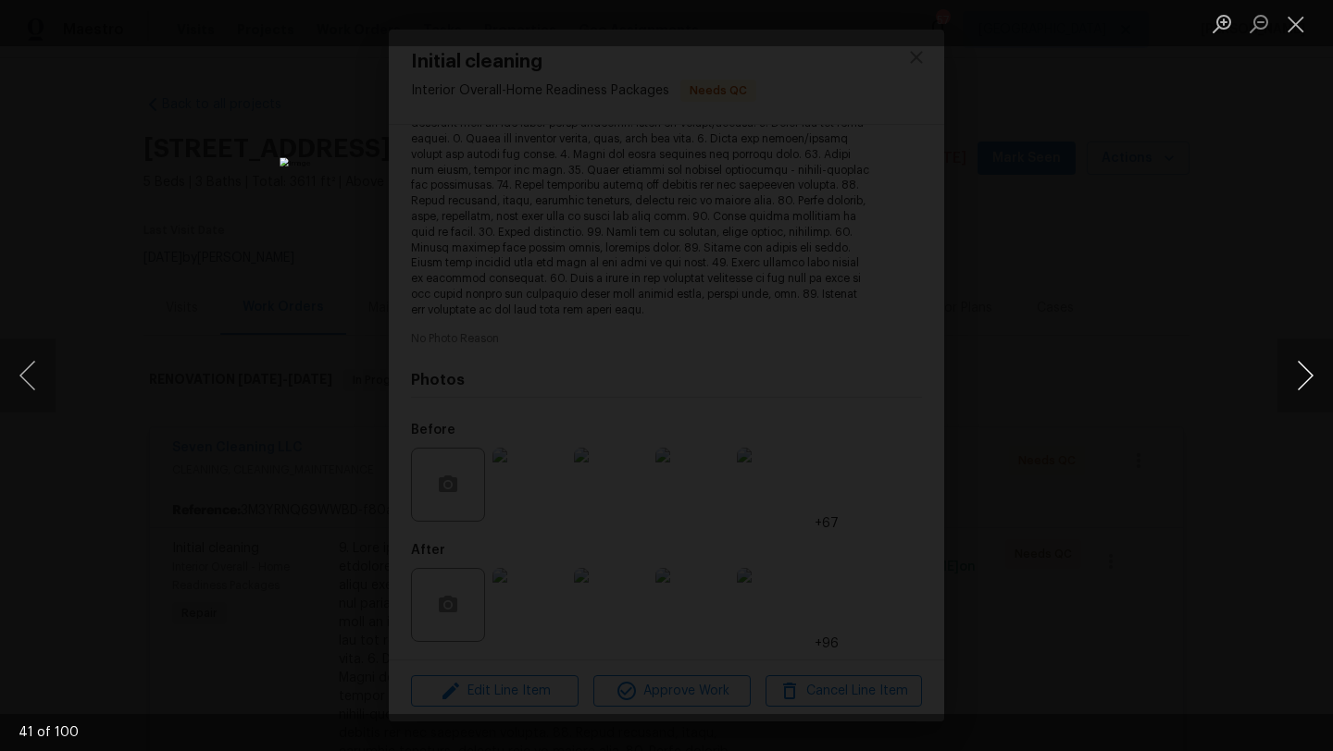
click at [1300, 374] on button "Next image" at bounding box center [1305, 376] width 56 height 74
click at [34, 385] on button "Previous image" at bounding box center [28, 376] width 56 height 74
click at [1299, 361] on button "Next image" at bounding box center [1305, 376] width 56 height 74
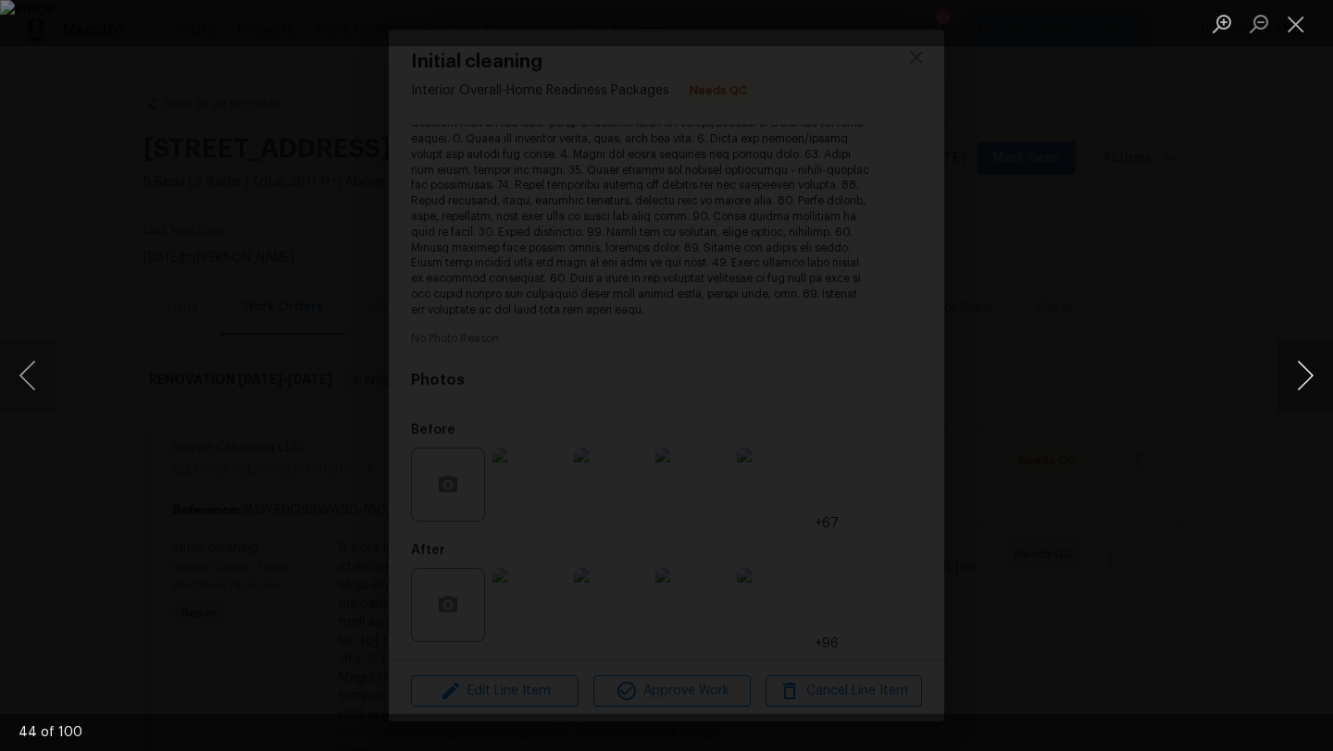
click at [1299, 361] on button "Next image" at bounding box center [1305, 376] width 56 height 74
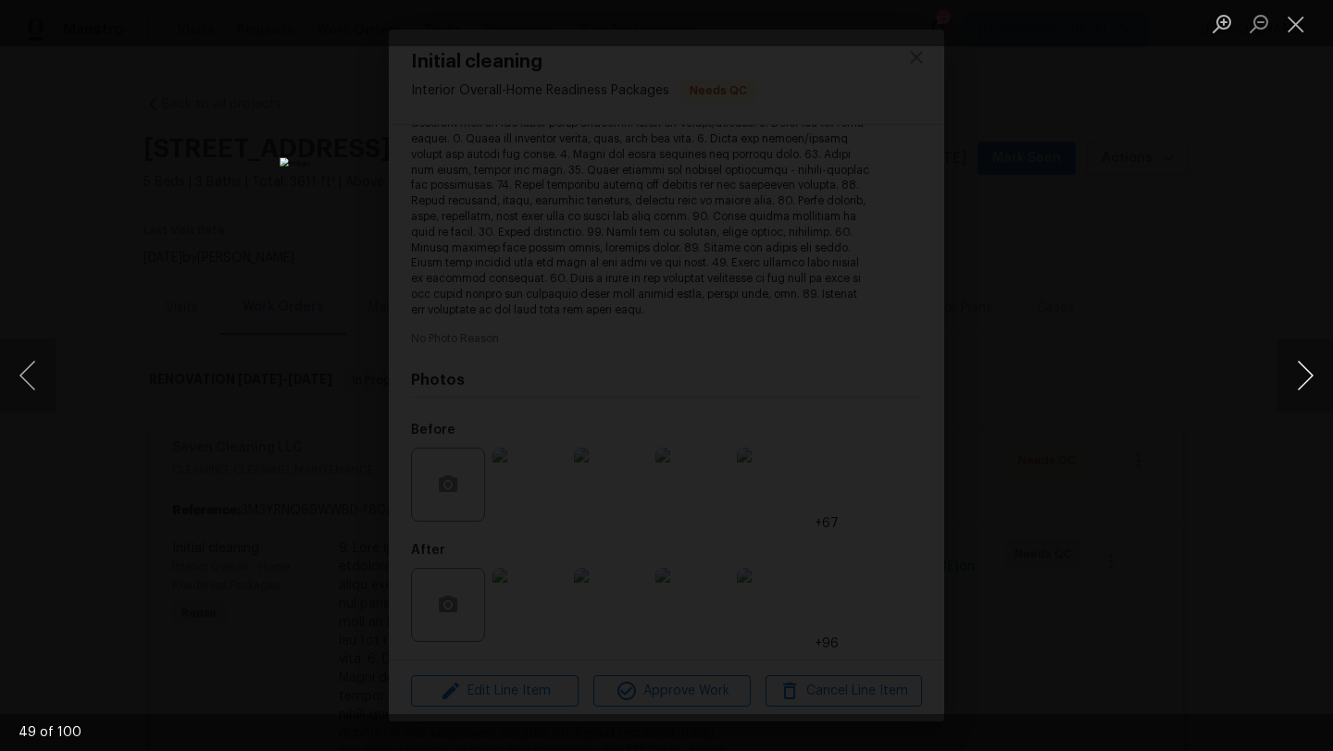
click at [1313, 369] on button "Next image" at bounding box center [1305, 376] width 56 height 74
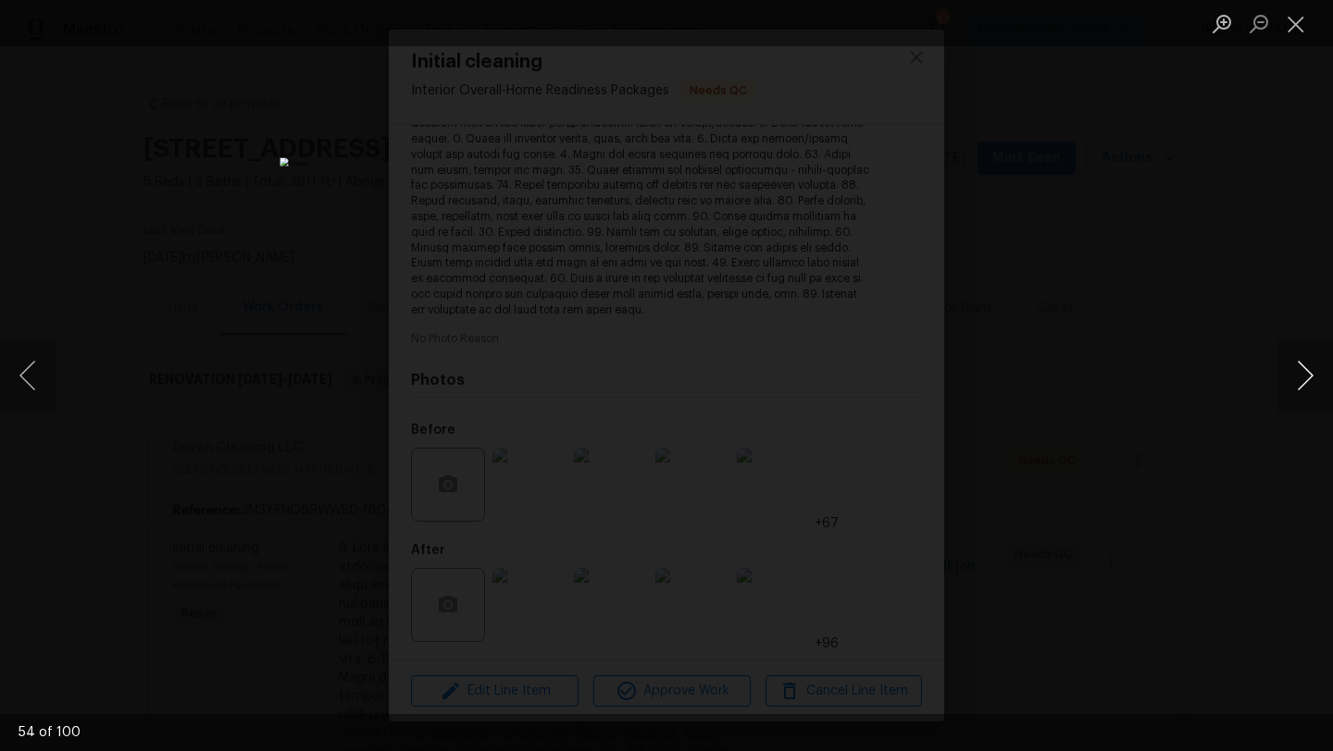
click at [1313, 369] on button "Next image" at bounding box center [1305, 376] width 56 height 74
click at [1290, 13] on button "Close lightbox" at bounding box center [1295, 23] width 37 height 32
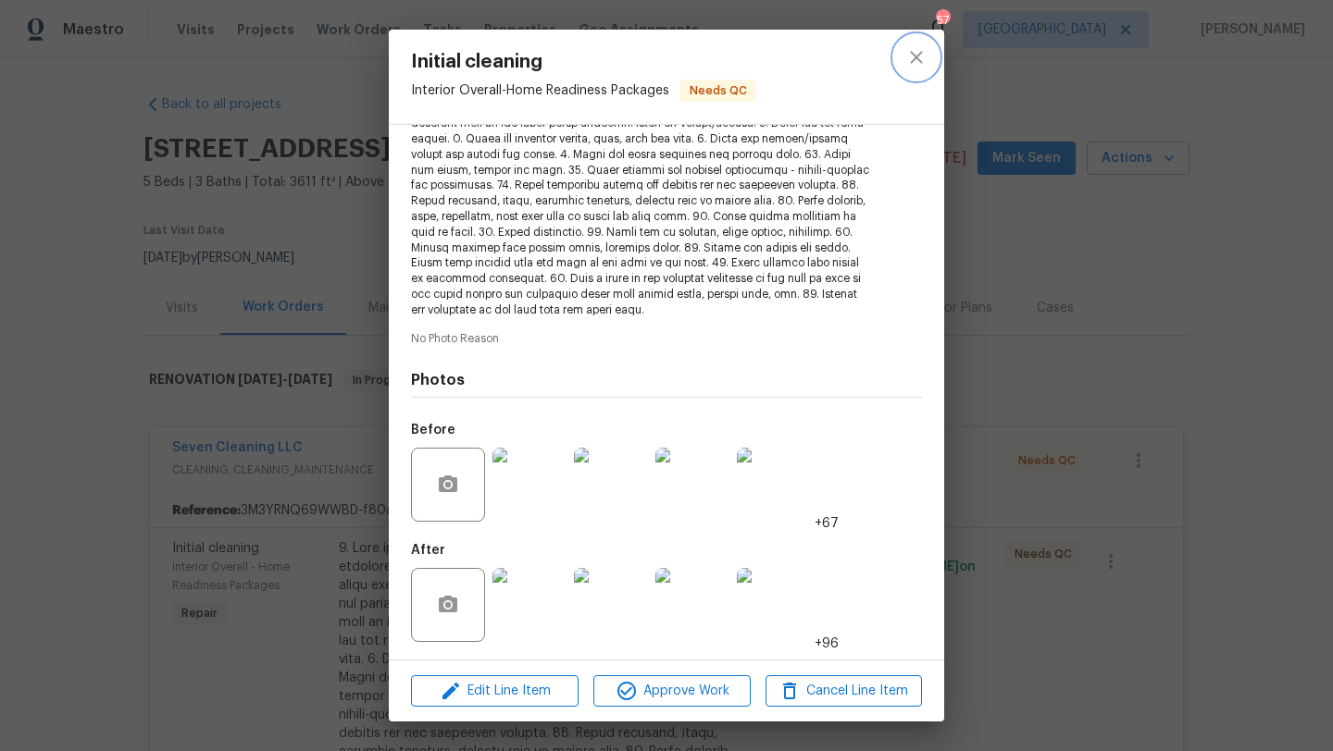
click at [911, 58] on icon "close" at bounding box center [916, 57] width 22 height 22
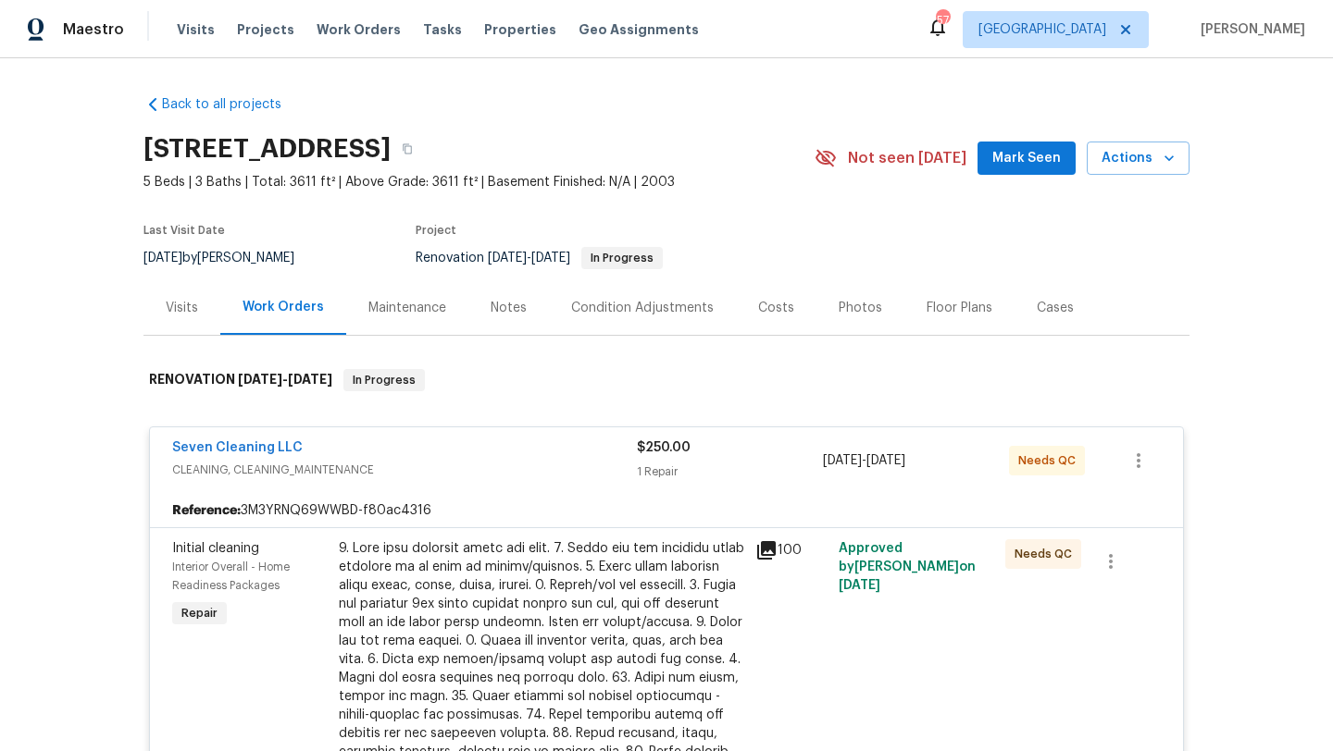
click at [516, 484] on div "Seven Cleaning LLC CLEANING, CLEANING_MAINTENANCE $250.00 1 Repair 9/4/2025 - 9…" at bounding box center [666, 461] width 1033 height 67
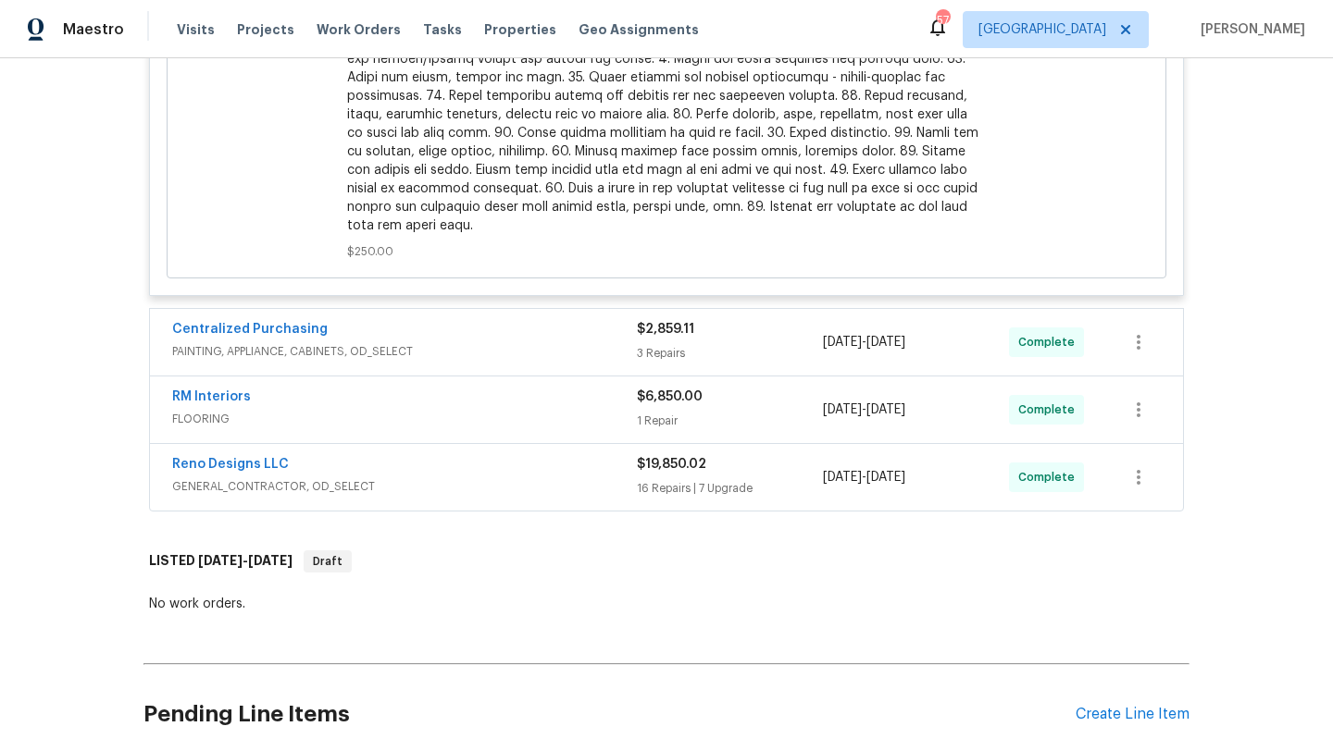
scroll to position [967, 0]
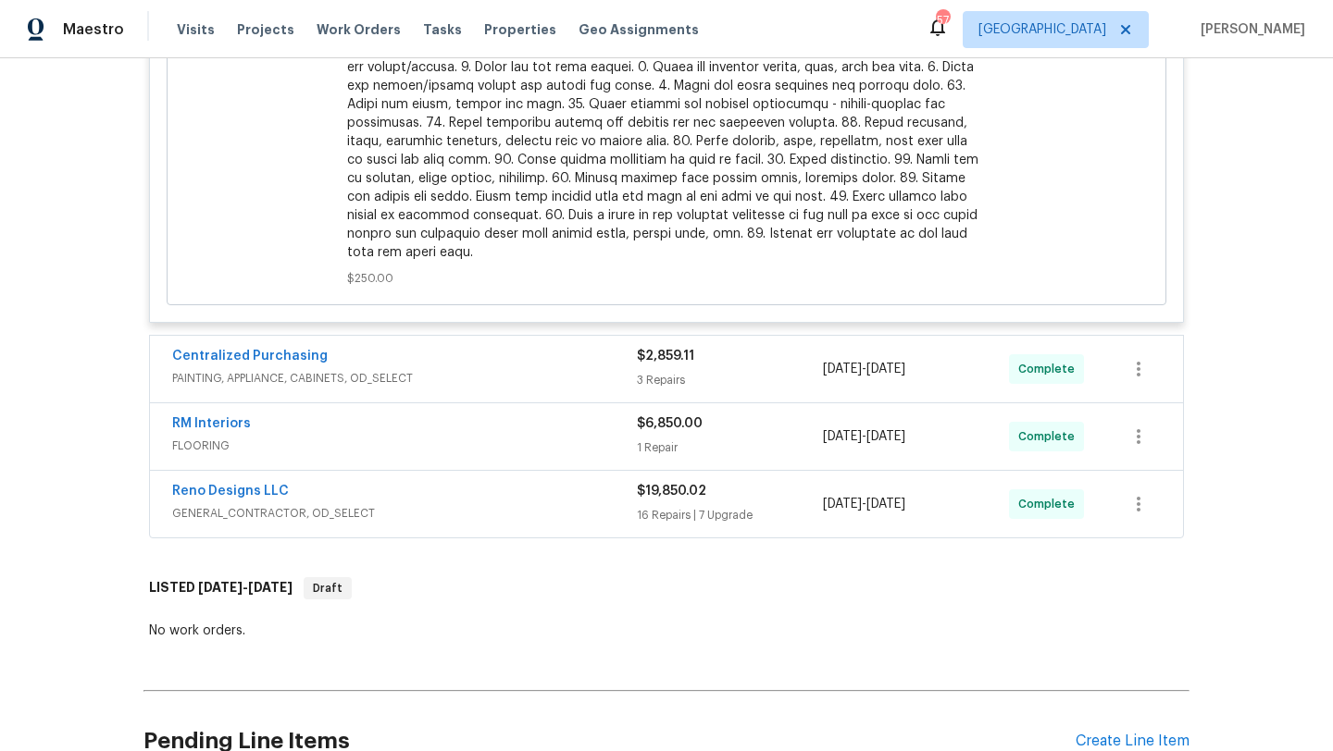
click at [506, 498] on div "Reno Designs LLC" at bounding box center [404, 493] width 465 height 22
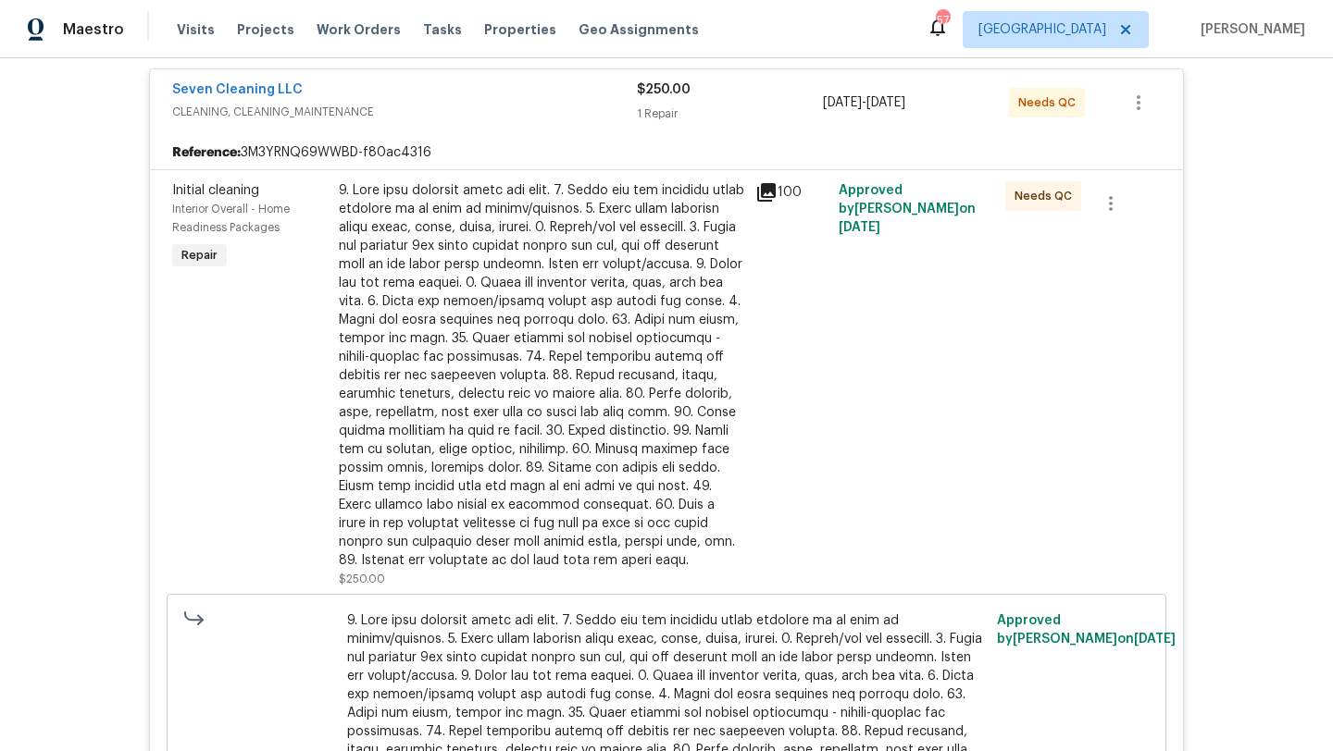
scroll to position [0, 0]
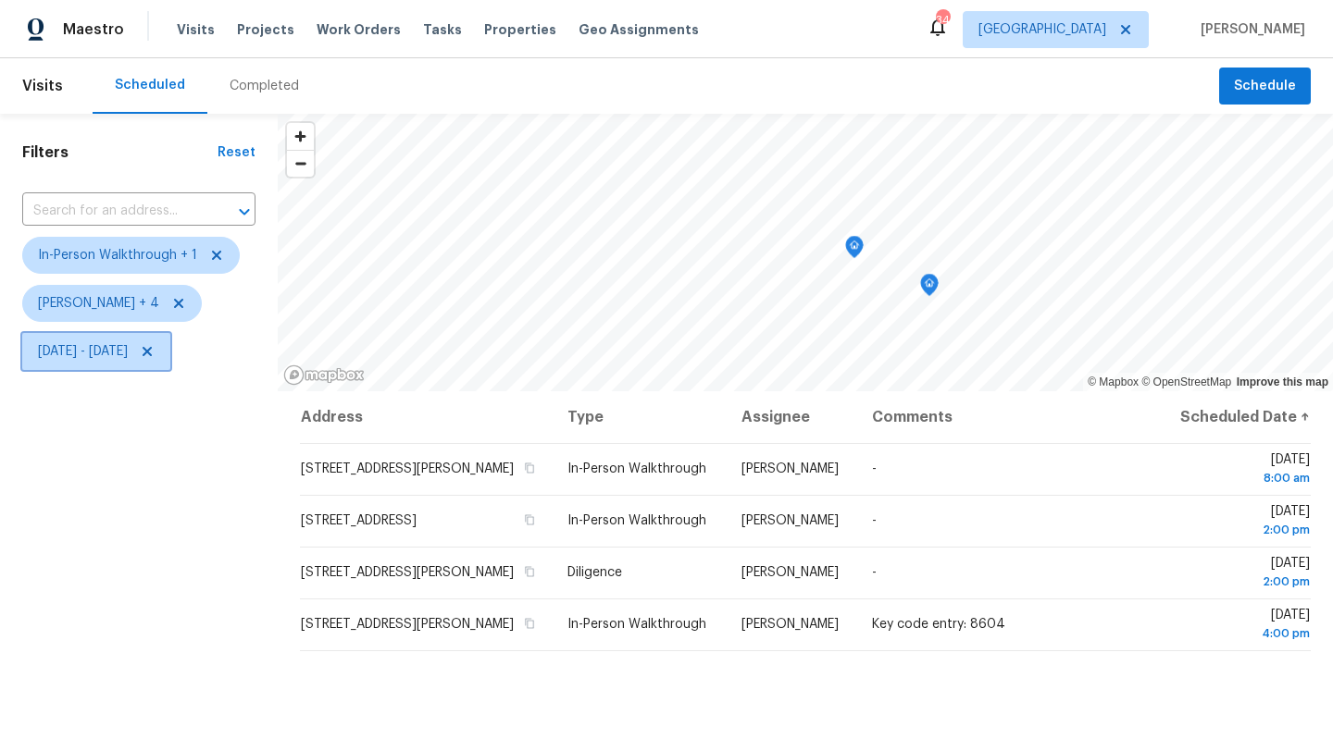
click at [50, 341] on span "Mon, Sep 08 - Mon, Sep 08" at bounding box center [96, 351] width 148 height 37
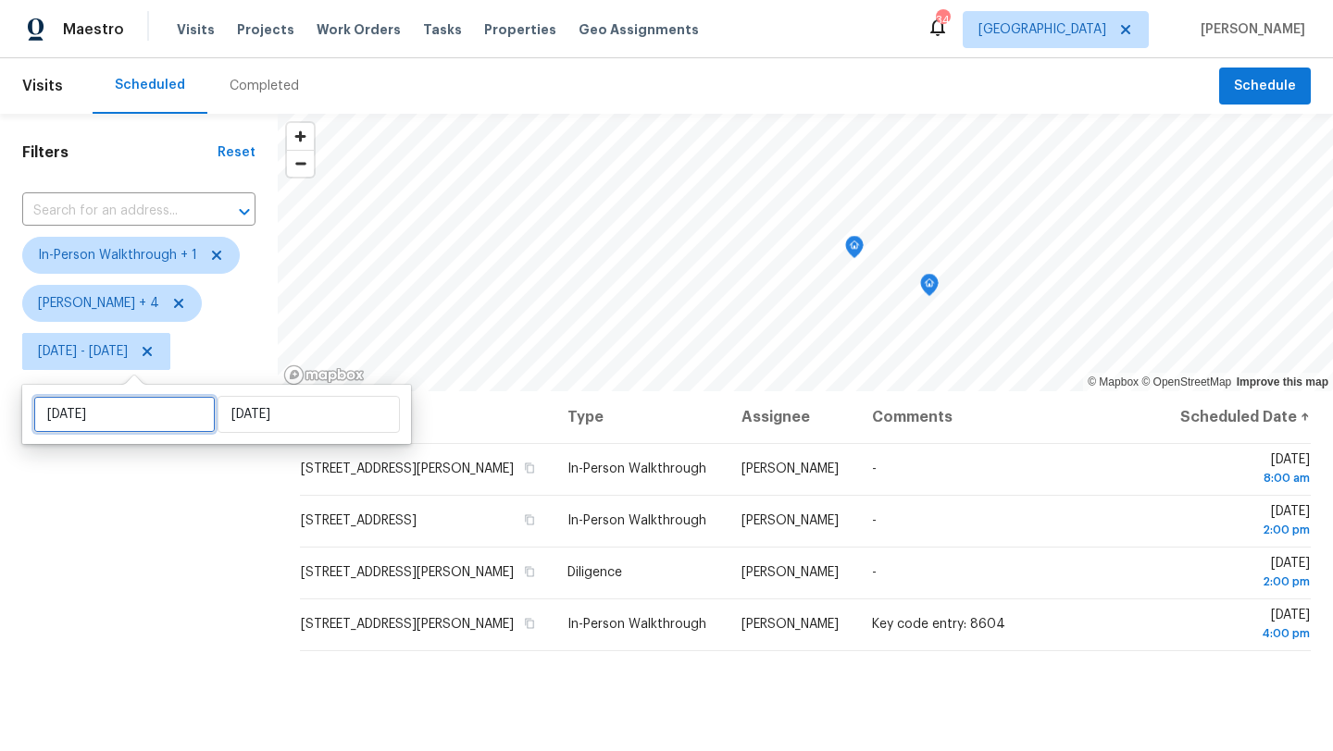
select select "8"
select select "2025"
select select "9"
select select "2025"
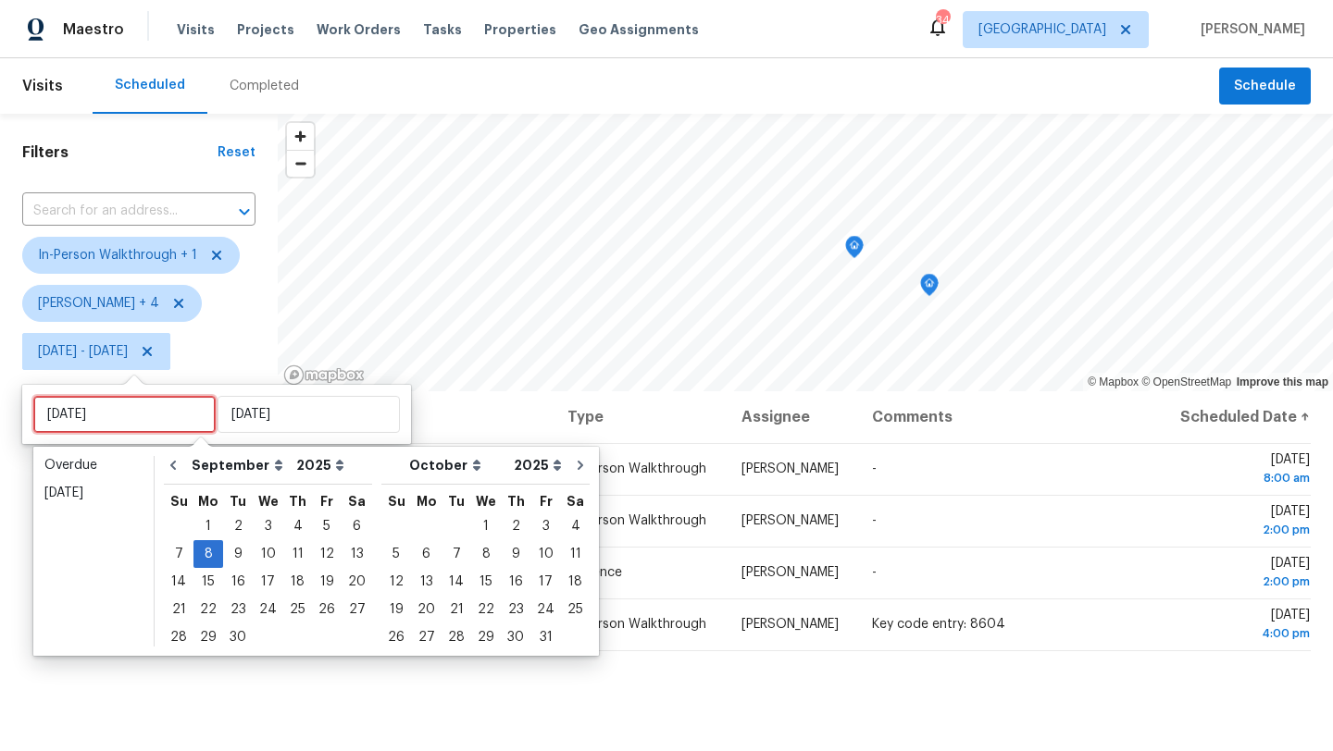
click at [120, 420] on input "[DATE]" at bounding box center [124, 414] width 182 height 37
type input "Mon, Sep 01"
click at [204, 553] on div "8" at bounding box center [208, 554] width 30 height 26
type input "Mon, Sep 08"
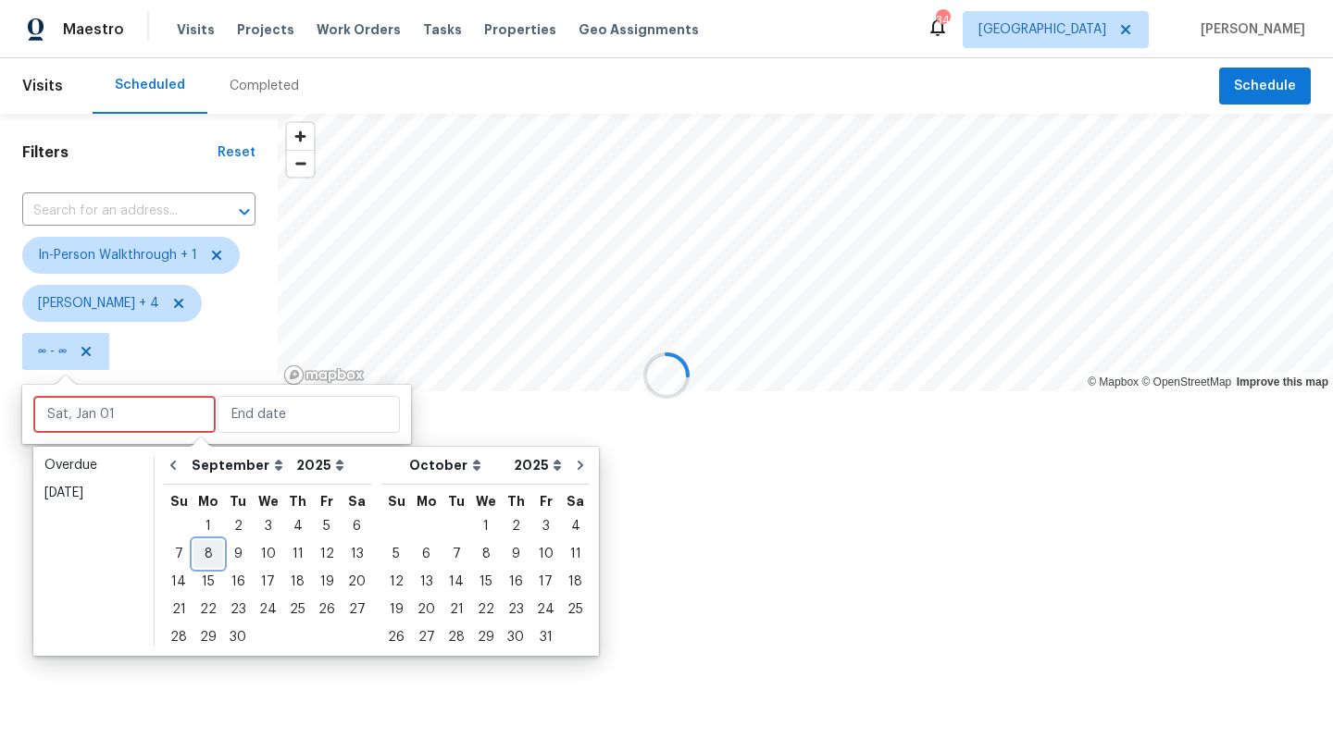
click at [204, 553] on div "8" at bounding box center [208, 554] width 30 height 26
type input "Mon, Sep 08"
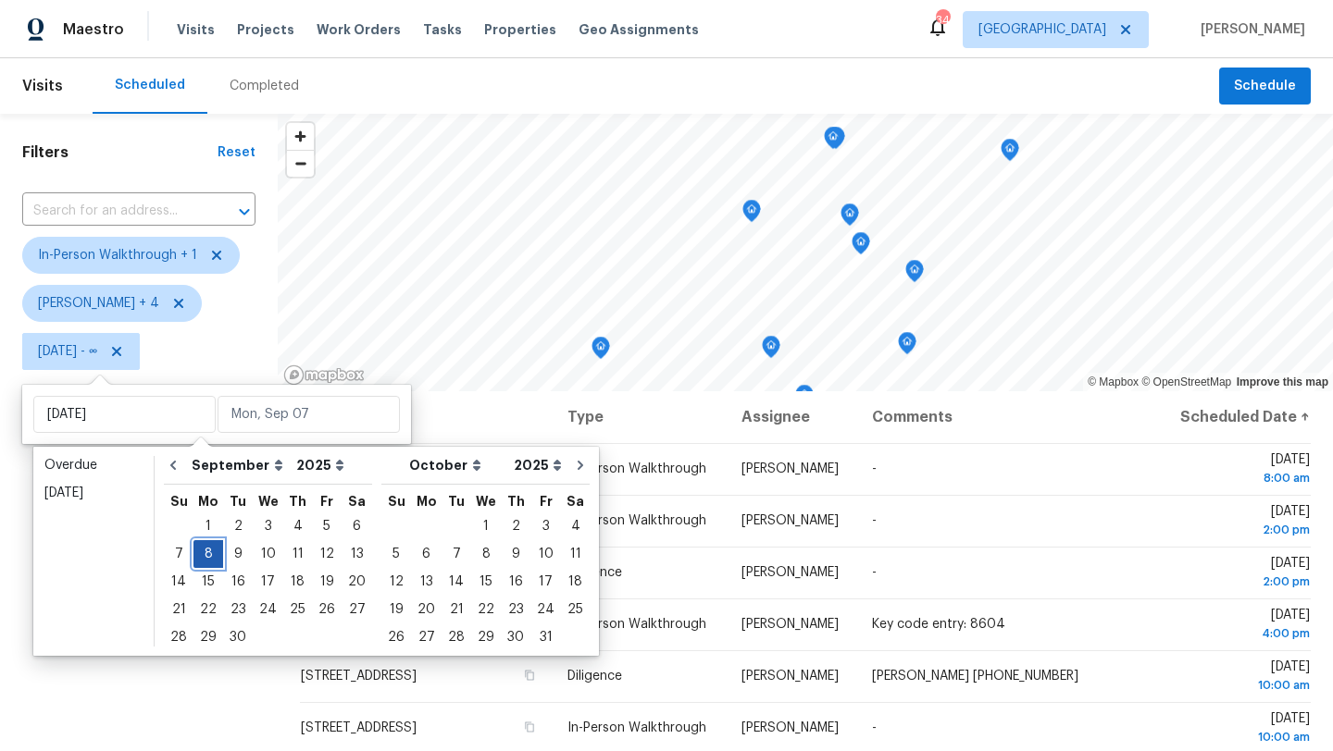
click at [204, 553] on div "8" at bounding box center [208, 554] width 30 height 26
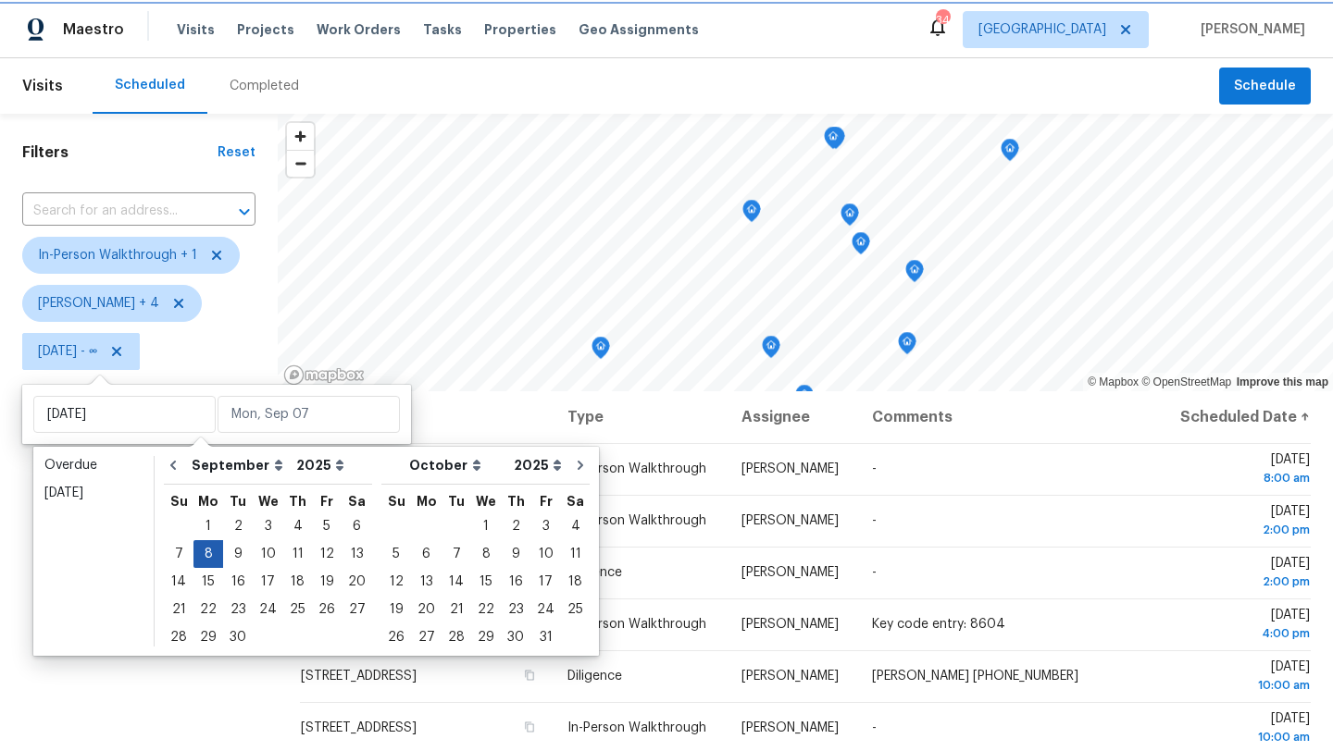
type input "Mon, Sep 08"
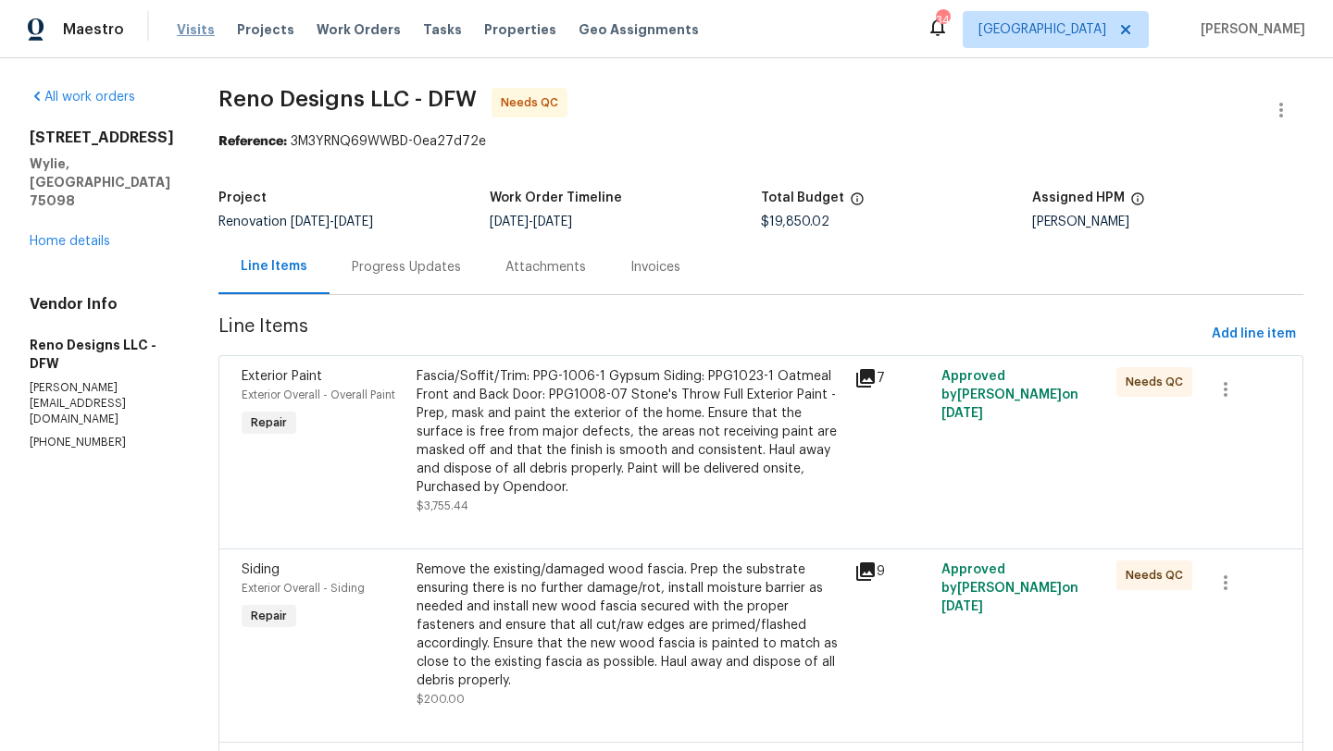
click at [185, 26] on span "Visits" at bounding box center [196, 29] width 38 height 19
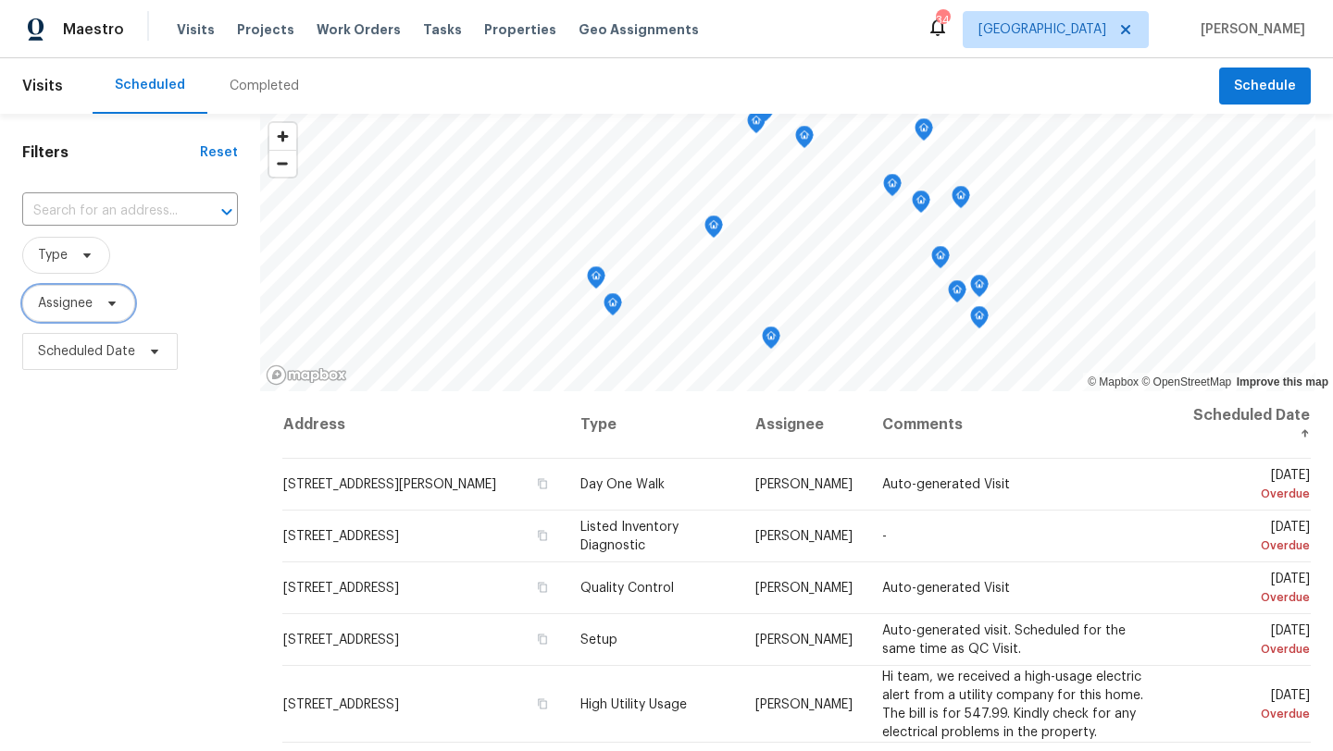
click at [90, 304] on span "Assignee" at bounding box center [65, 303] width 55 height 19
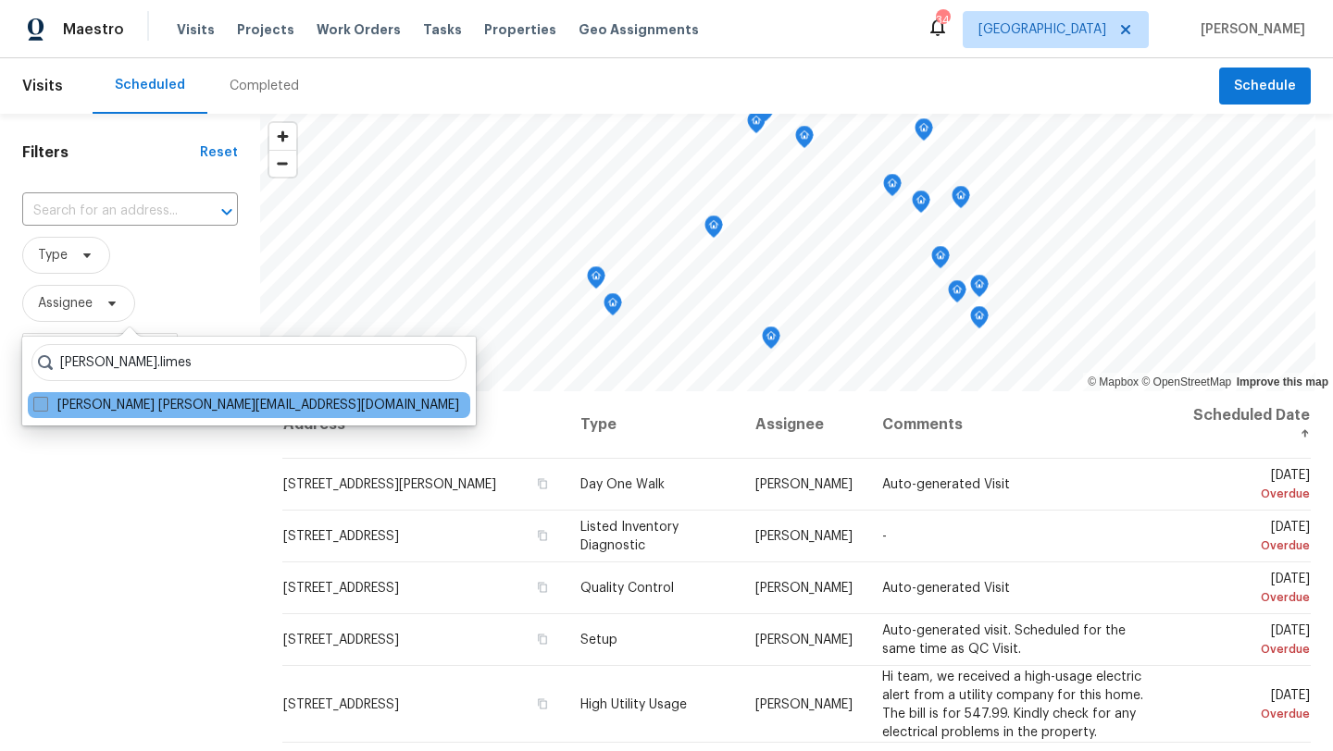
type input "[PERSON_NAME].limes"
click at [73, 403] on label "[PERSON_NAME] [PERSON_NAME][EMAIL_ADDRESS][DOMAIN_NAME]" at bounding box center [246, 405] width 426 height 19
click at [45, 403] on input "[PERSON_NAME] [PERSON_NAME][EMAIL_ADDRESS][DOMAIN_NAME]" at bounding box center [39, 402] width 12 height 12
checkbox input "true"
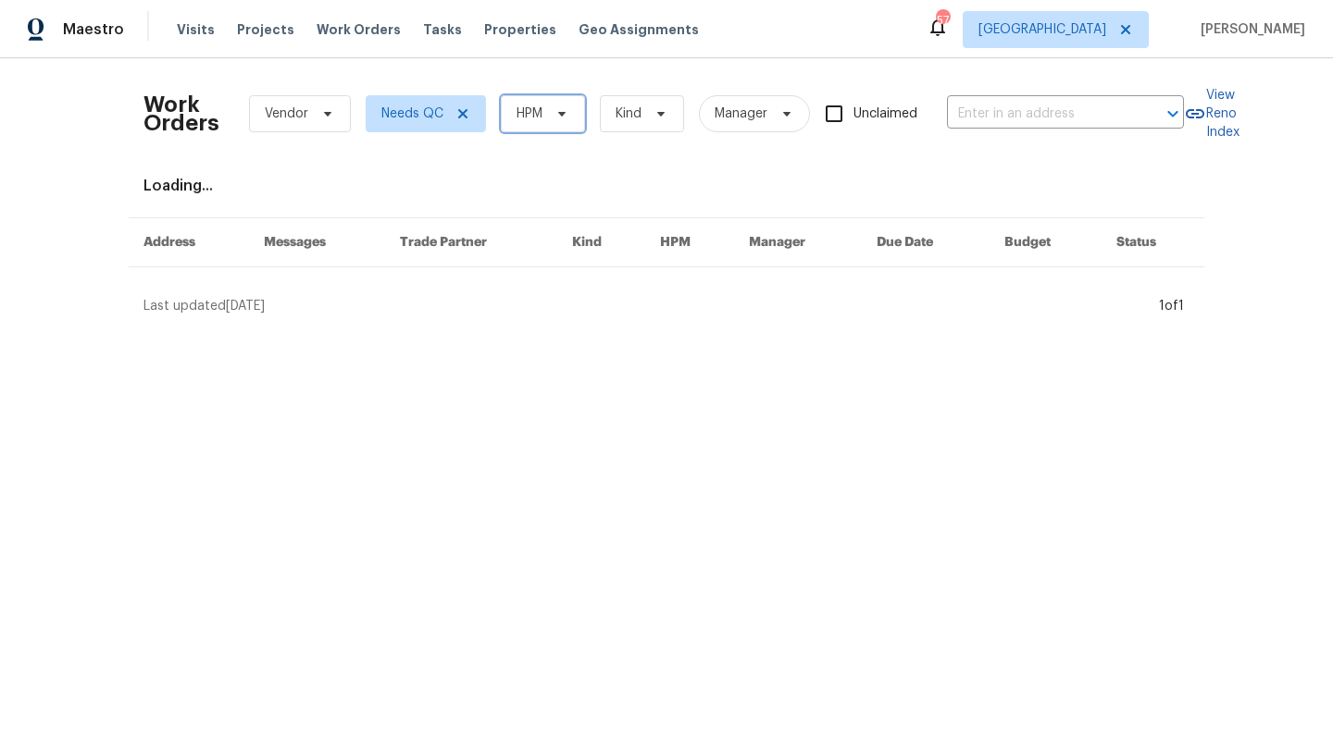
click at [565, 118] on icon at bounding box center [561, 113] width 15 height 15
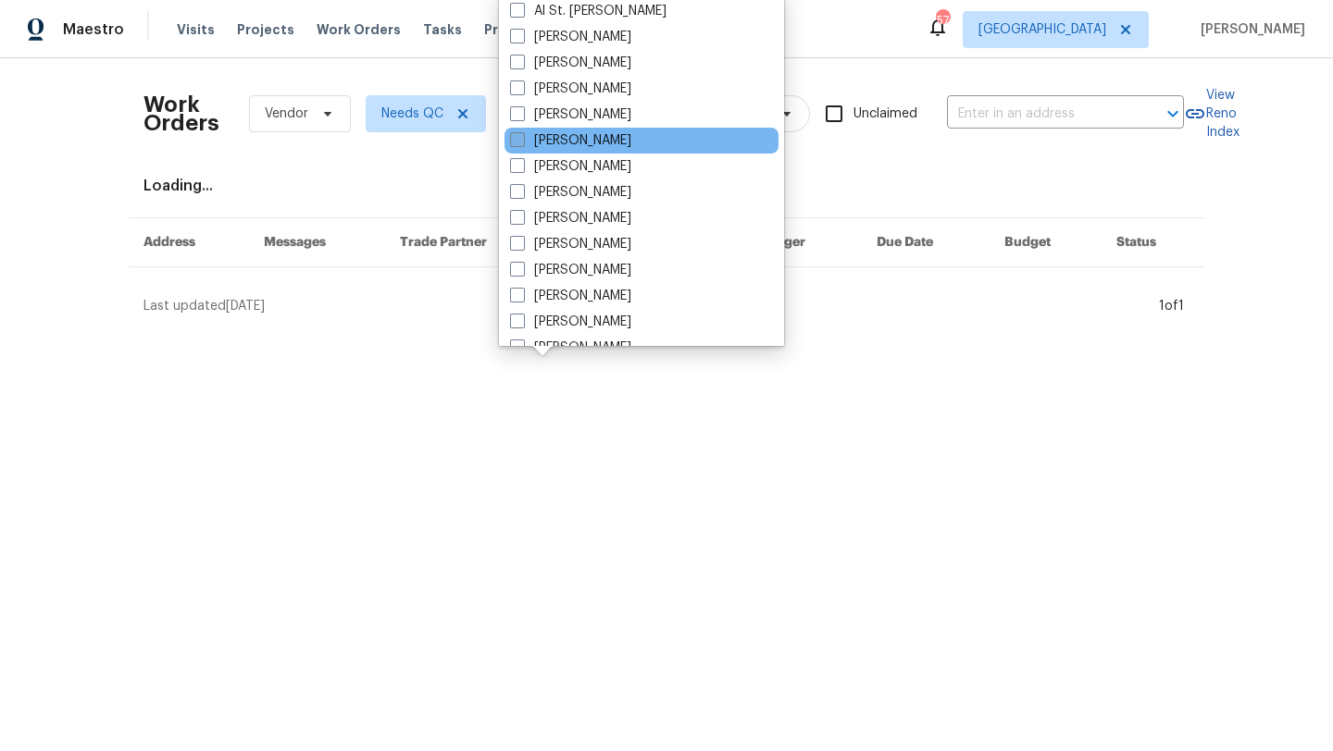
click at [563, 139] on label "[PERSON_NAME]" at bounding box center [570, 140] width 121 height 19
click at [522, 139] on input "[PERSON_NAME]" at bounding box center [516, 137] width 12 height 12
checkbox input "true"
